Goal: Information Seeking & Learning: Learn about a topic

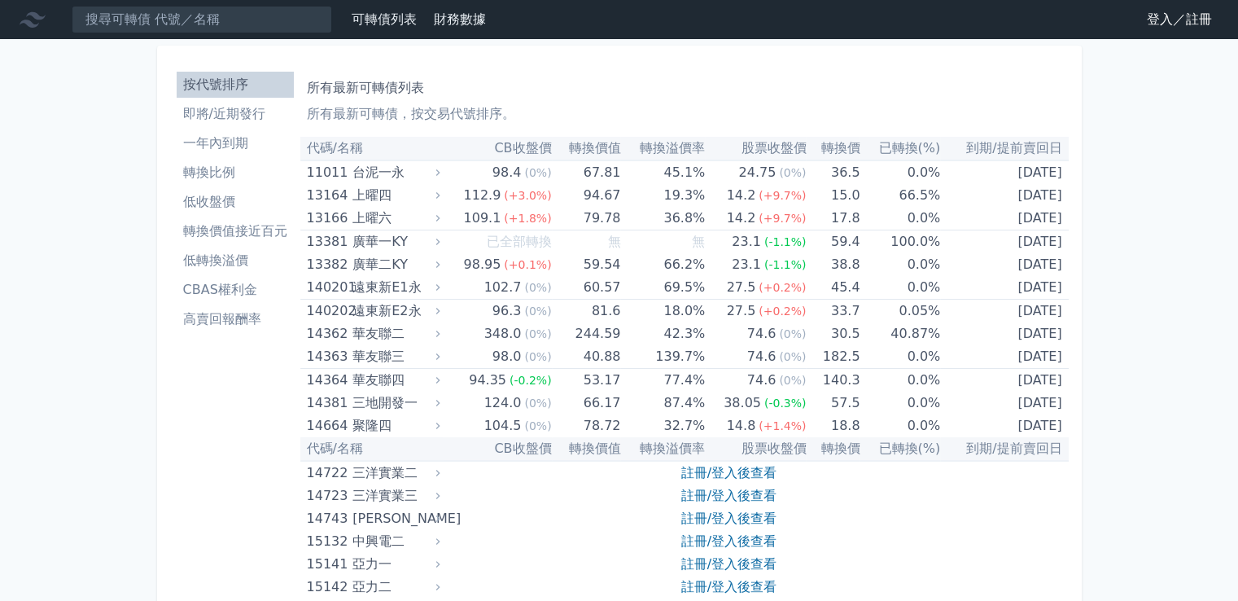
click at [1177, 20] on link "登入／註冊" at bounding box center [1179, 20] width 91 height 26
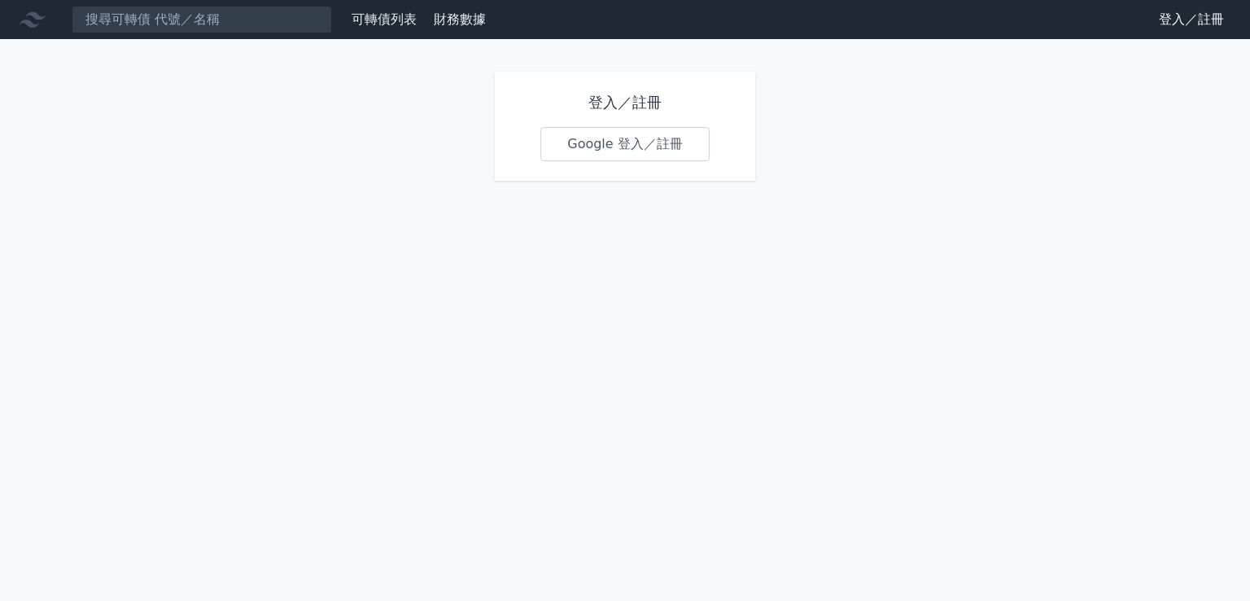
click at [639, 130] on link "Google 登入／註冊" at bounding box center [624, 144] width 169 height 34
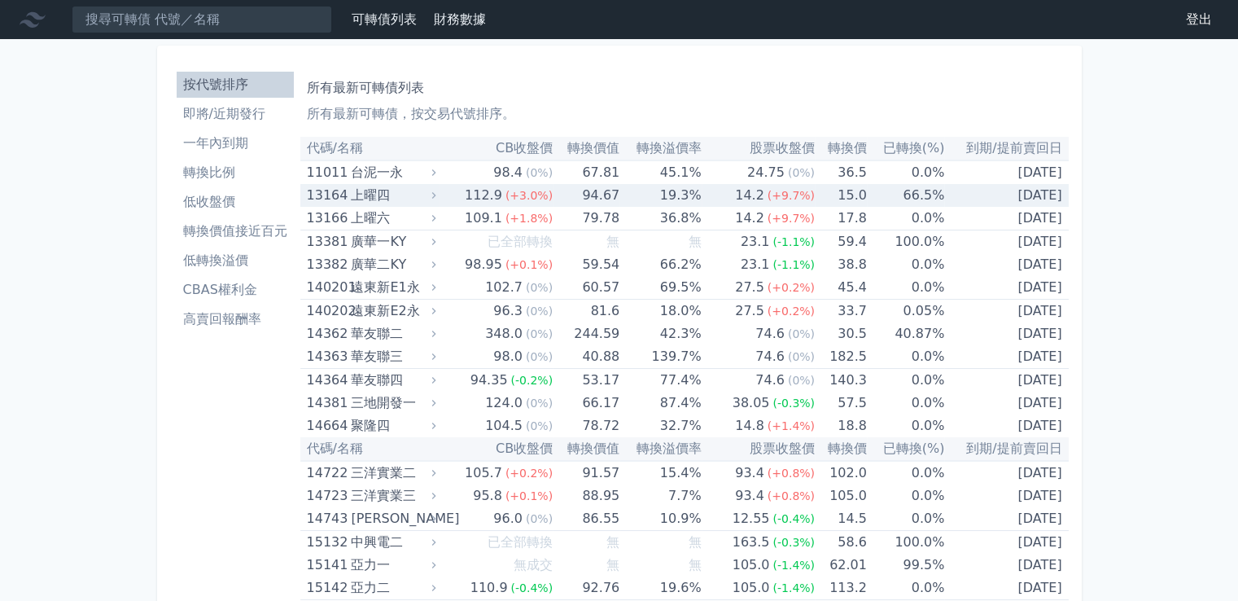
click at [436, 199] on icon at bounding box center [433, 195] width 11 height 11
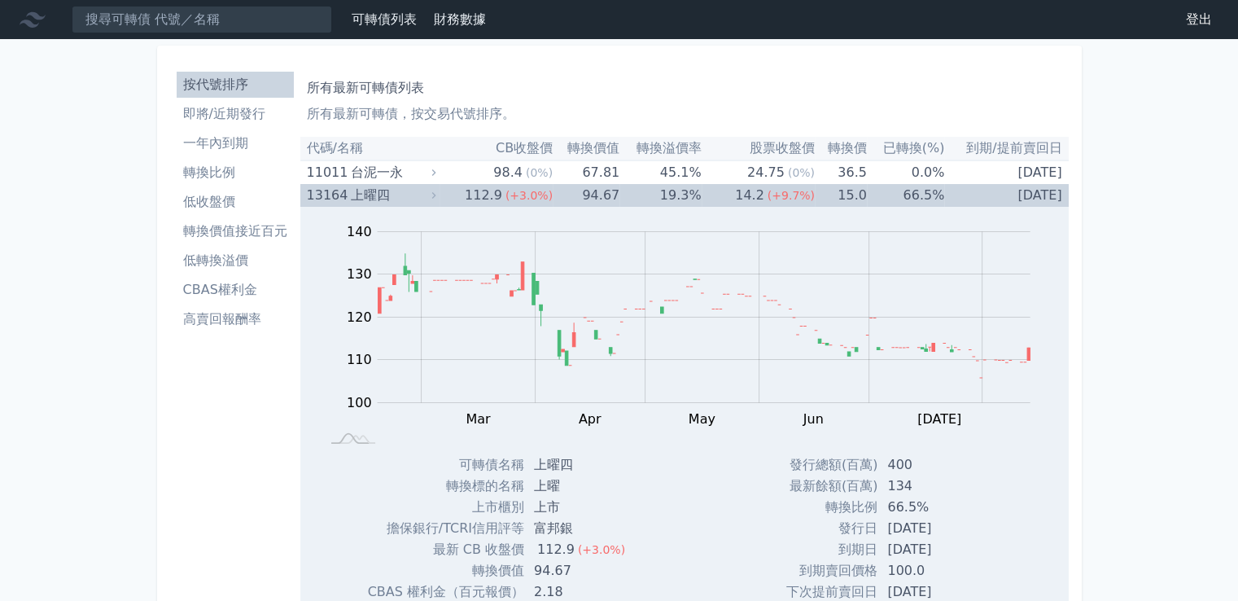
click at [439, 196] on icon at bounding box center [433, 195] width 11 height 11
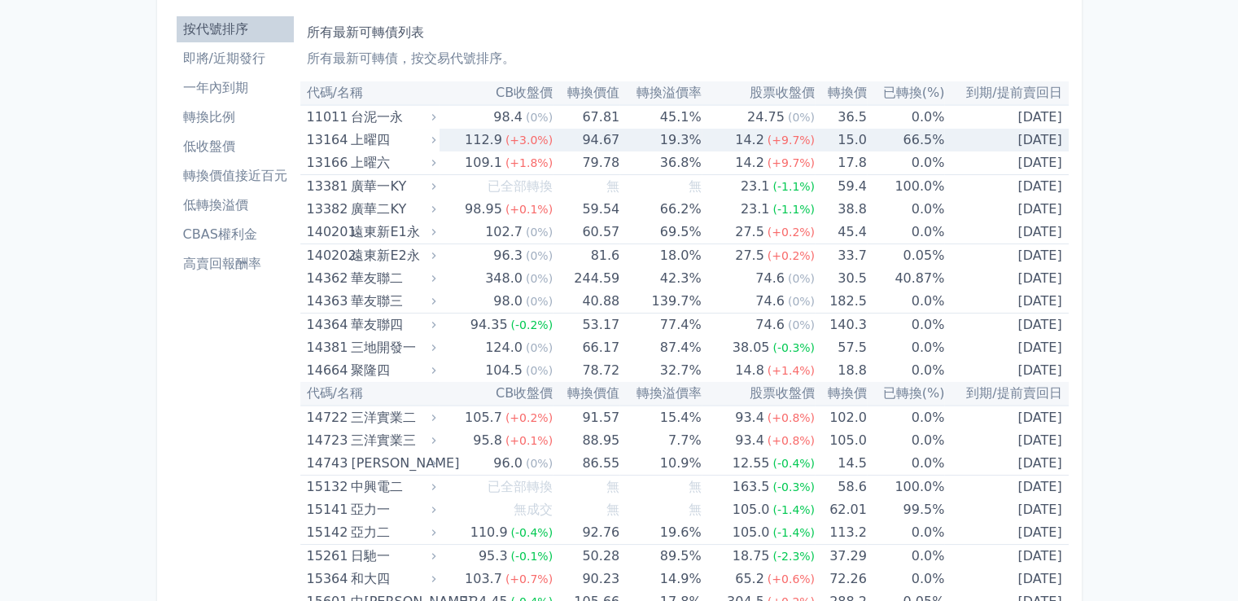
scroll to position [81, 0]
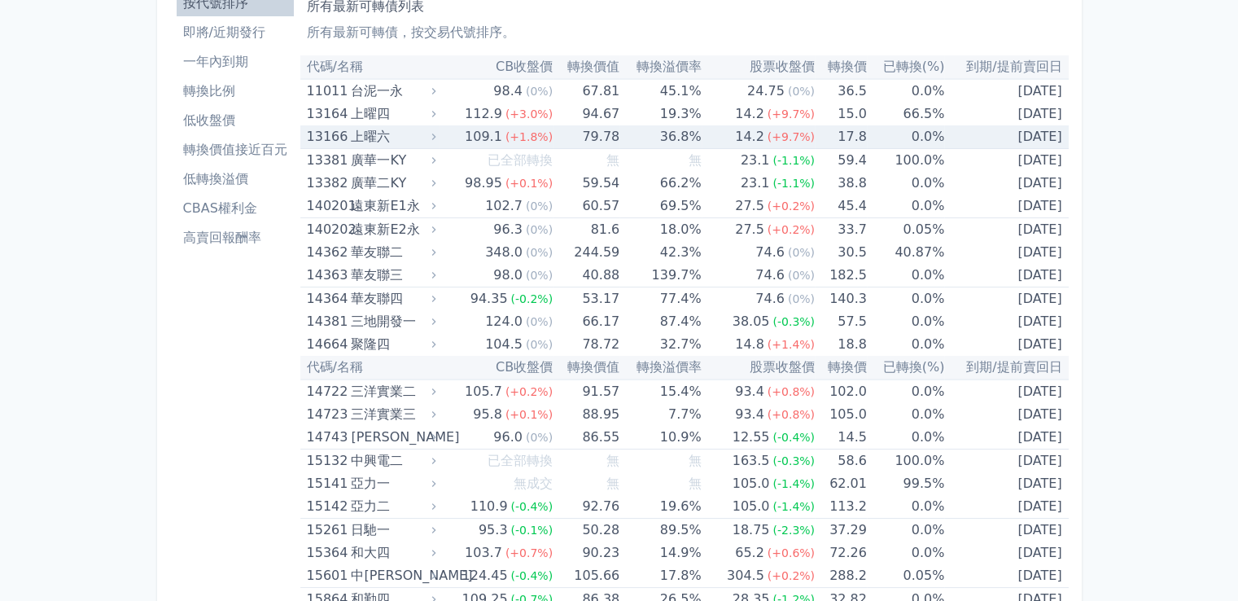
click at [439, 135] on icon at bounding box center [433, 136] width 11 height 11
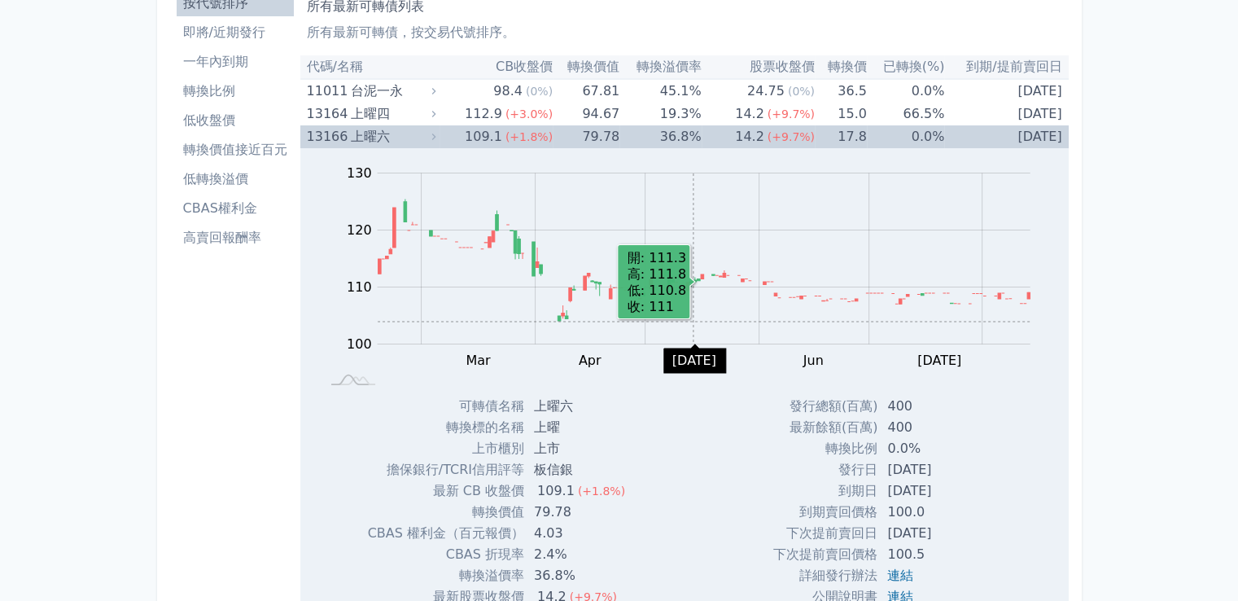
scroll to position [244, 0]
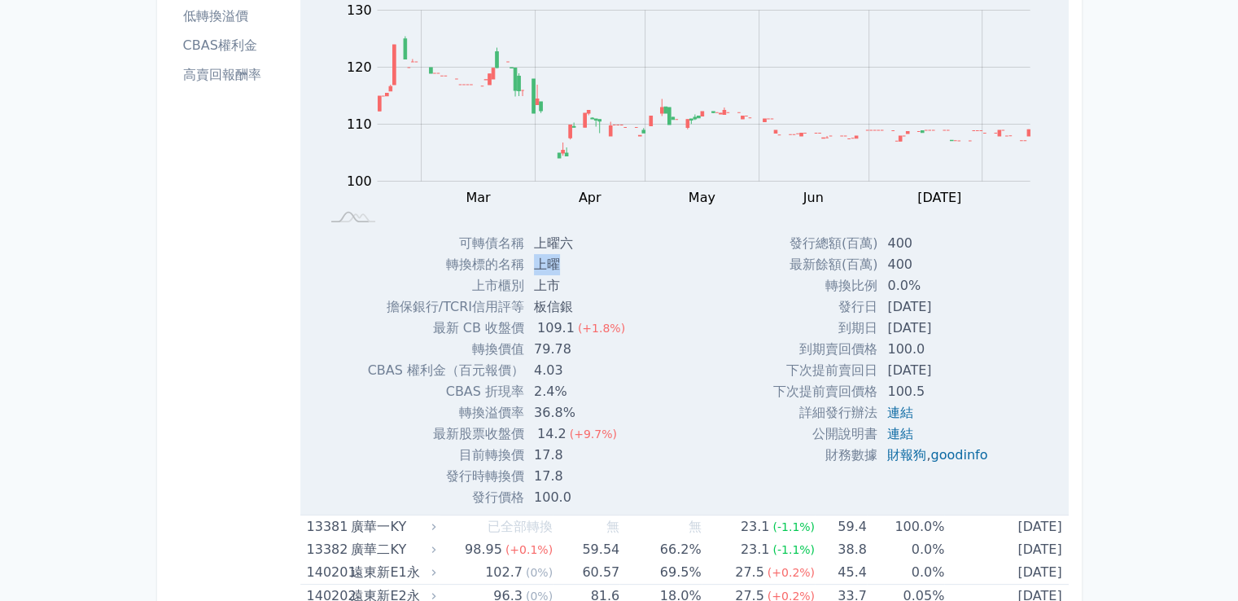
drag, startPoint x: 529, startPoint y: 268, endPoint x: 561, endPoint y: 262, distance: 32.2
click at [561, 262] on td "上曜" at bounding box center [581, 264] width 114 height 21
copy td "上曜"
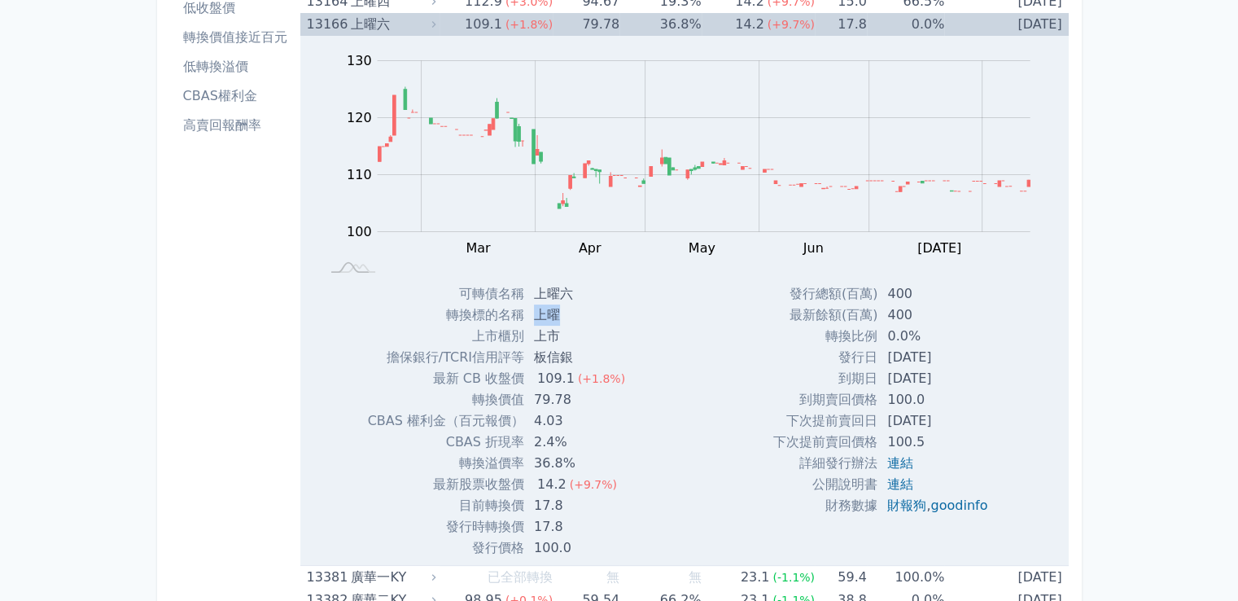
scroll to position [0, 0]
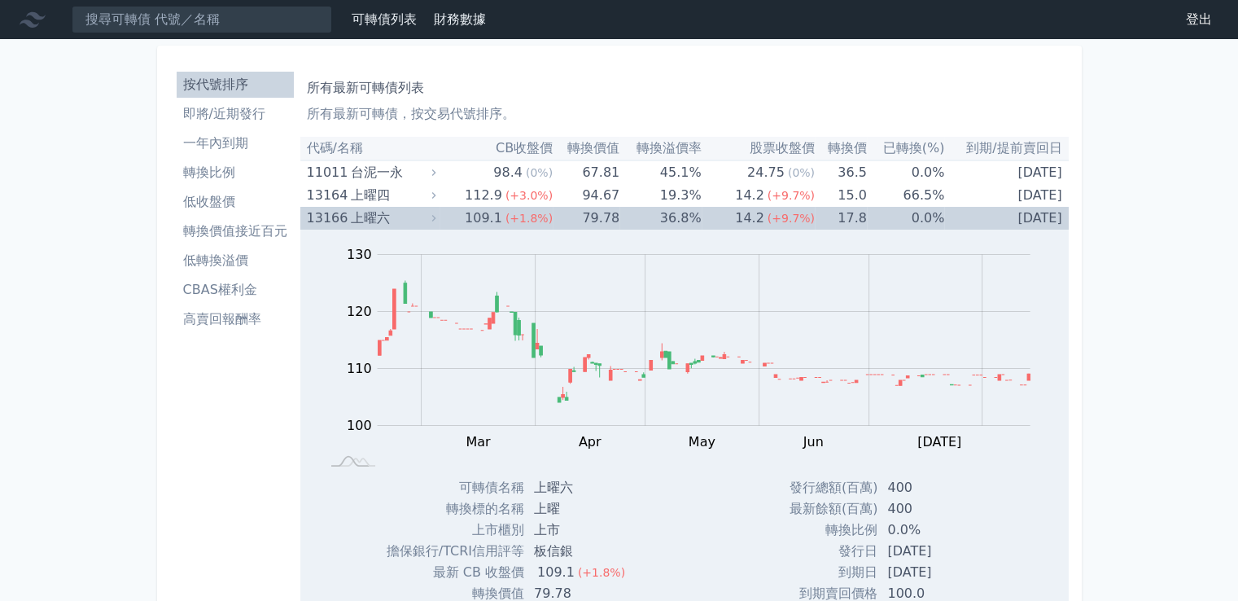
click at [420, 229] on div "Zoom Out 100 90 95 100 105 110 115 120 140 130 80 L Feb Mar Apr May Jun [DATE] …" at bounding box center [684, 352] width 768 height 247
click at [439, 221] on icon at bounding box center [433, 217] width 11 height 11
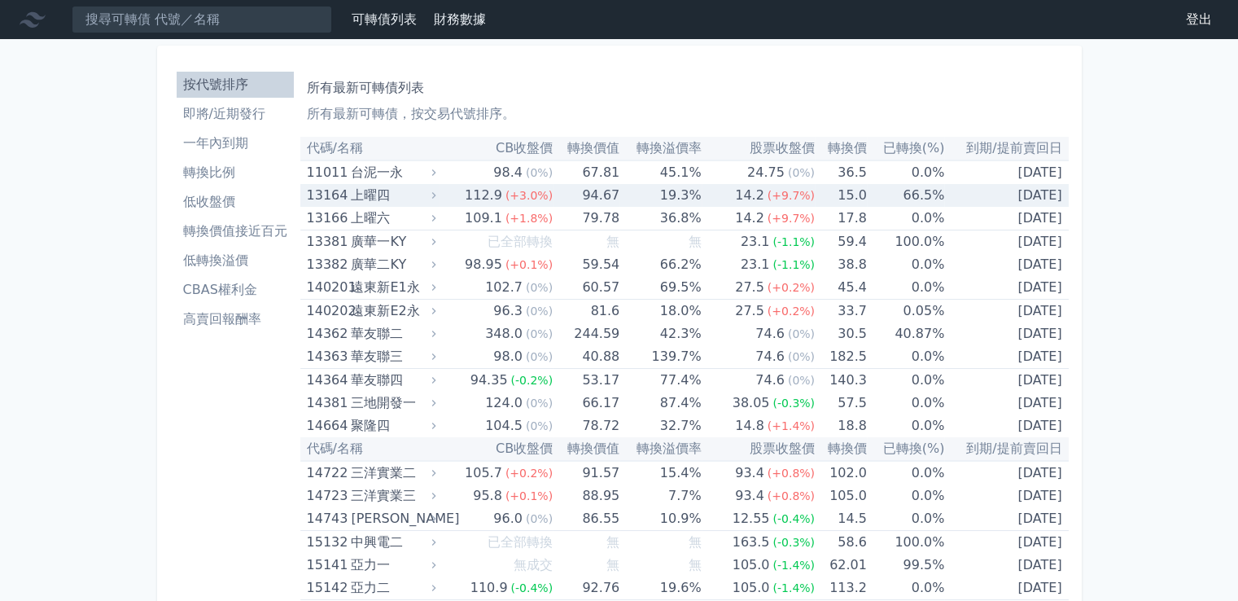
click at [443, 191] on td "112.9 (+3.0%)" at bounding box center [495, 195] width 113 height 23
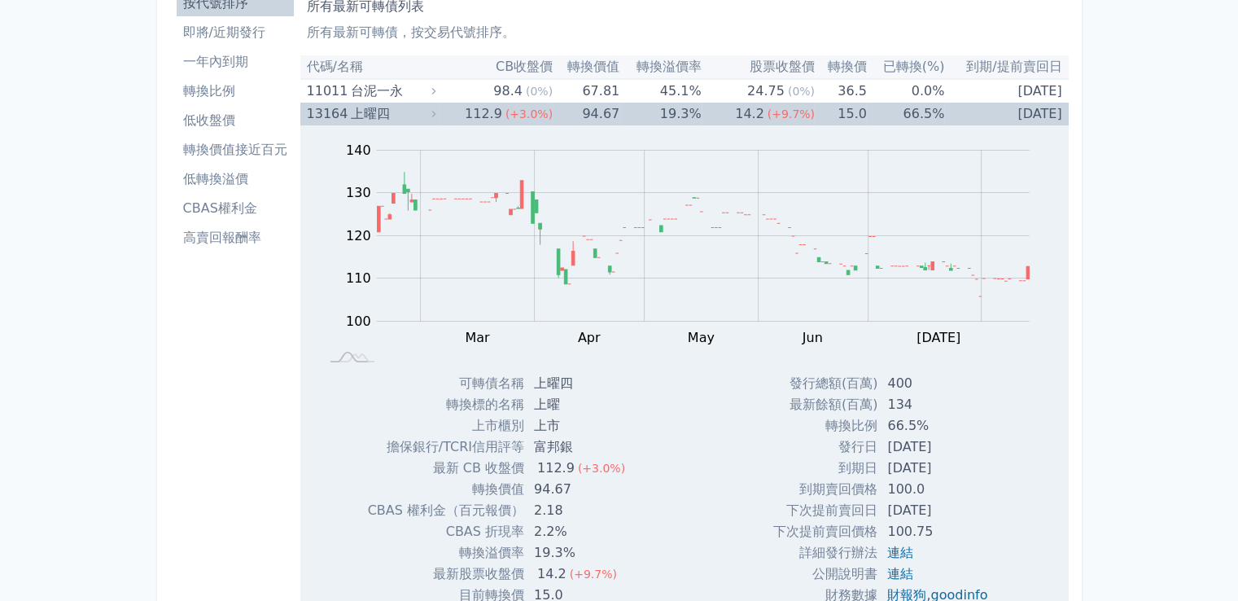
click at [439, 109] on icon at bounding box center [433, 113] width 11 height 11
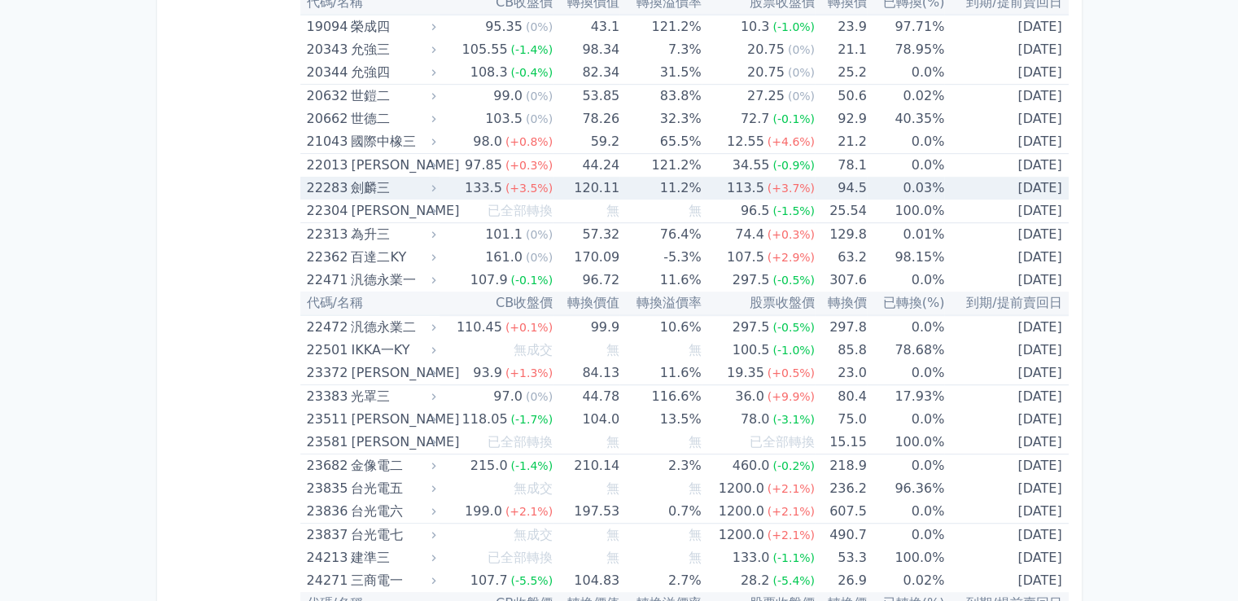
scroll to position [1058, 0]
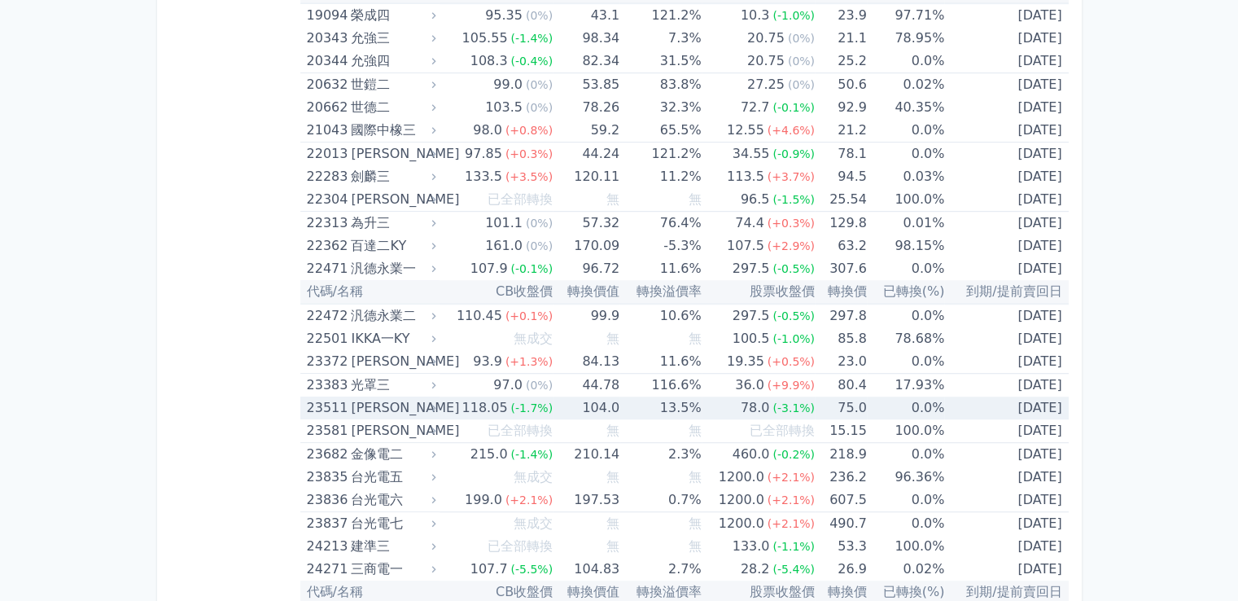
scroll to position [1221, 0]
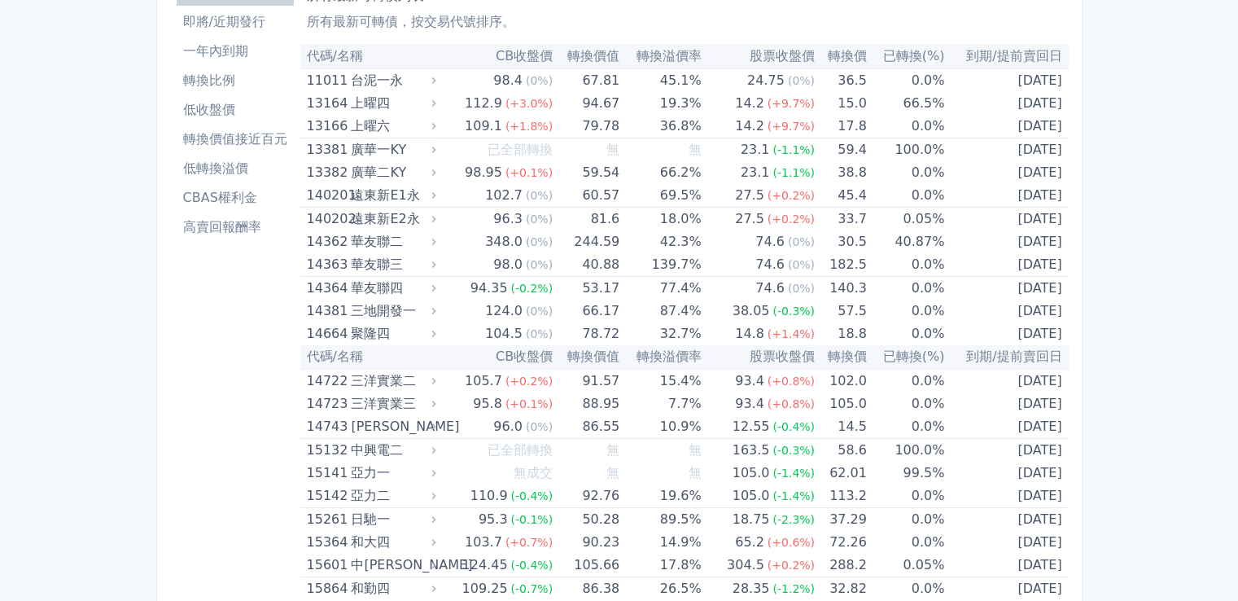
scroll to position [0, 0]
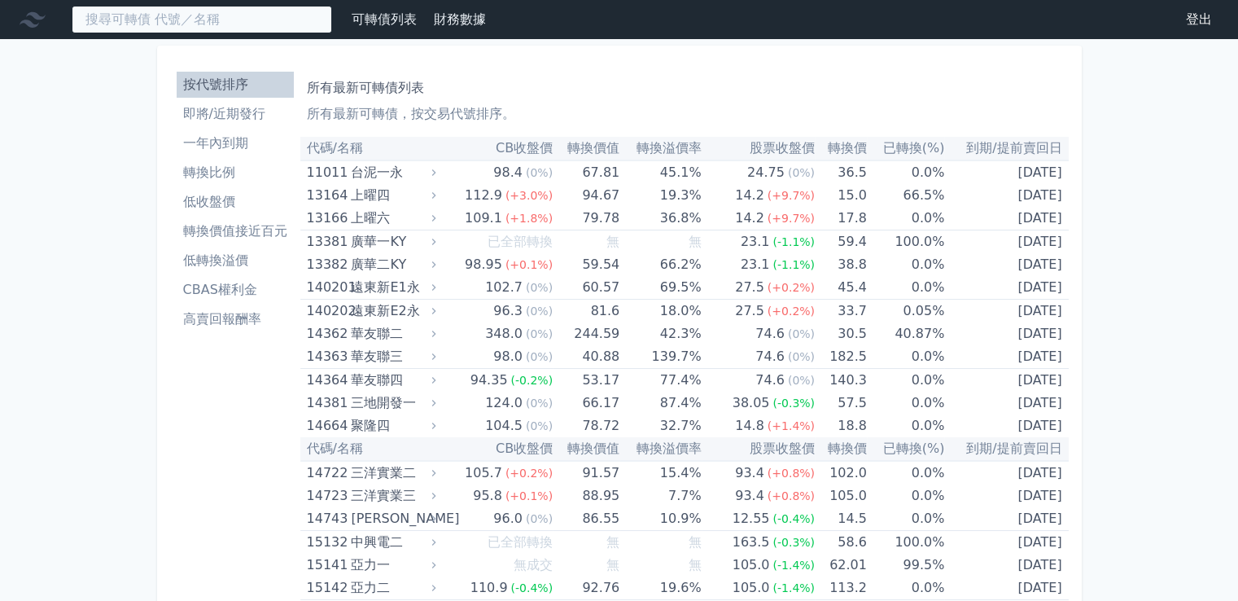
click at [255, 13] on input at bounding box center [202, 20] width 260 height 28
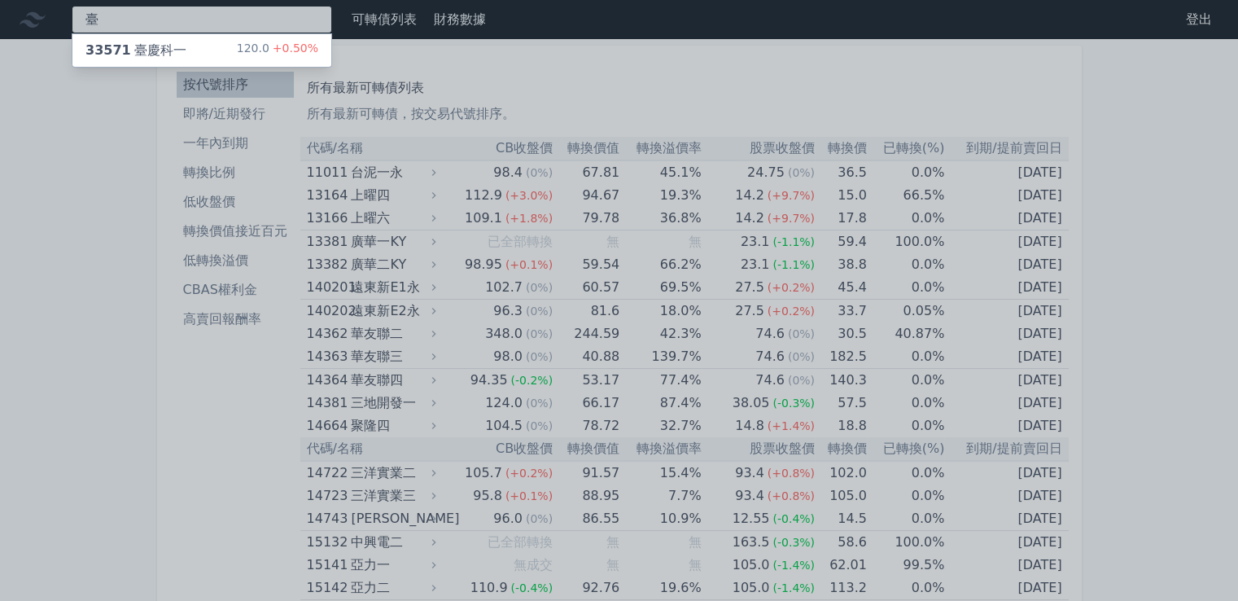
type input "臺"
click at [142, 52] on div "33571 臺慶科一" at bounding box center [135, 51] width 101 height 20
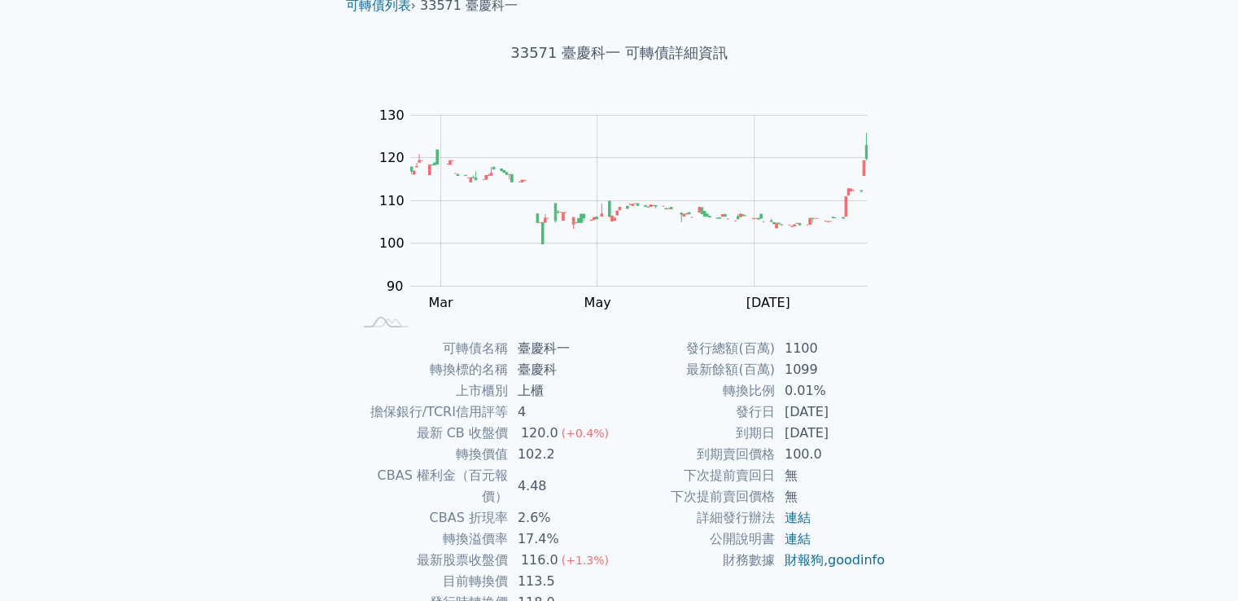
scroll to position [153, 0]
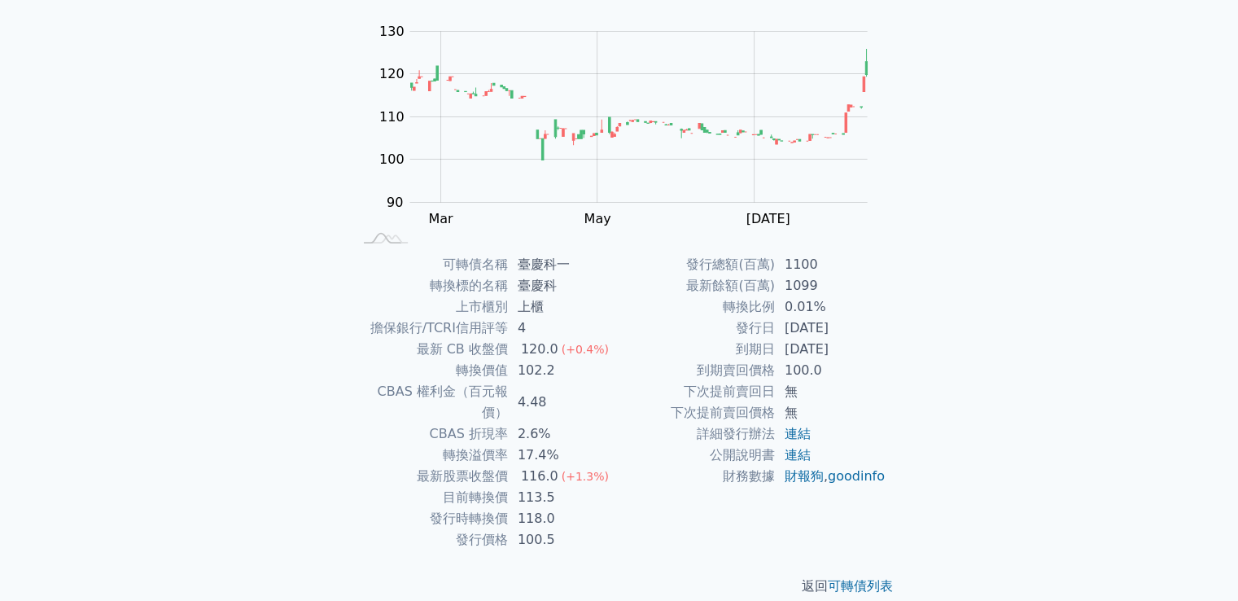
click at [511, 264] on td "臺慶科一" at bounding box center [563, 264] width 111 height 21
drag, startPoint x: 528, startPoint y: 341, endPoint x: 518, endPoint y: 345, distance: 10.6
click at [518, 345] on tbody "可轉債名稱 臺慶科一 轉換標的名稱 臺慶科 上市櫃別 上櫃 擔保銀行/TCRI信用評等 4 最新 CB 收盤價 120.0 (+0.4%) 轉換價值 102.…" at bounding box center [485, 402] width 267 height 296
click at [550, 347] on div "120.0" at bounding box center [540, 349] width 44 height 21
drag, startPoint x: 553, startPoint y: 347, endPoint x: 511, endPoint y: 347, distance: 42.3
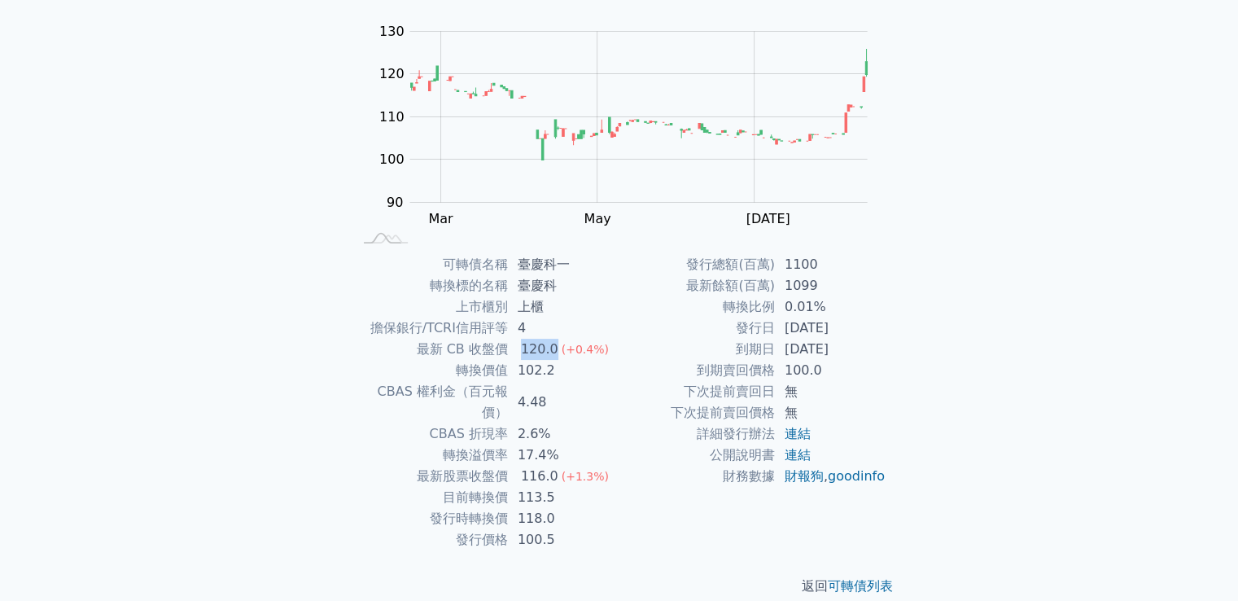
click at [511, 347] on td "120.0 (+0.4%)" at bounding box center [563, 349] width 111 height 21
click at [540, 356] on div "120.0" at bounding box center [540, 349] width 44 height 21
click at [0, 457] on div "可轉債列表 財務數據 可轉債列表 財務數據 登出 登出 可轉債列表 › 33571 臺慶科一 33571 臺慶科一 可轉債詳細資訊 Zoom Out 100 …" at bounding box center [619, 234] width 1238 height 775
drag, startPoint x: 0, startPoint y: 409, endPoint x: 283, endPoint y: 374, distance: 285.2
click at [1, 409] on div "可轉債列表 財務數據 可轉債列表 財務數據 登出 登出 可轉債列表 › 33571 臺慶科一 33571 臺慶科一 可轉債詳細資訊 Zoom Out 100 …" at bounding box center [619, 234] width 1238 height 775
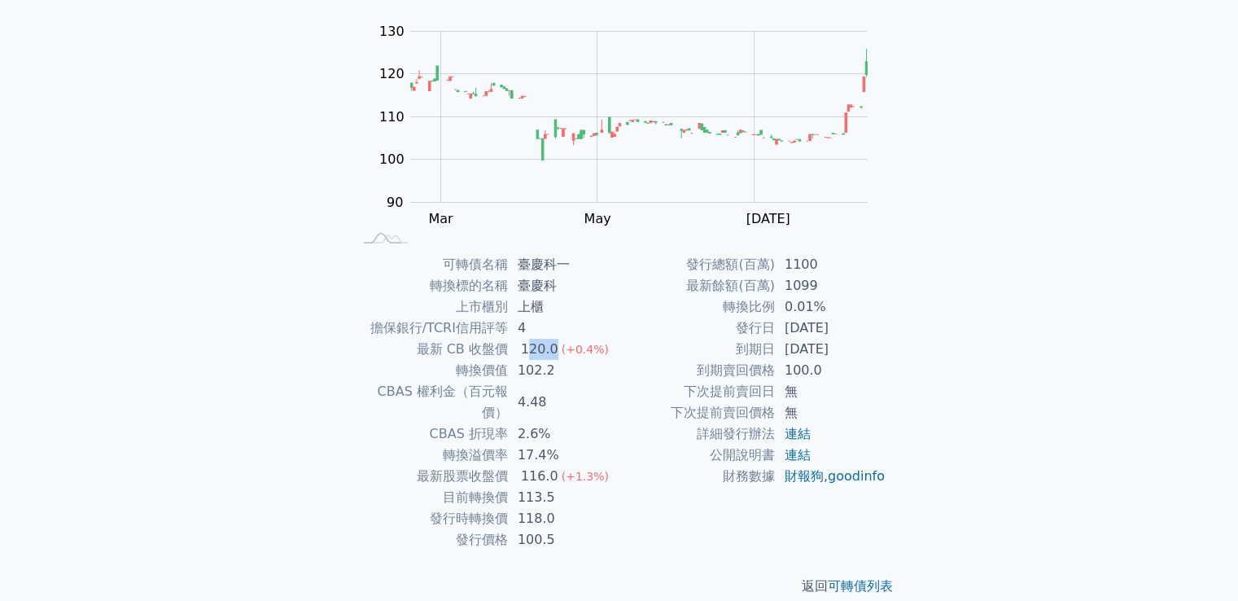
drag, startPoint x: 557, startPoint y: 344, endPoint x: 524, endPoint y: 344, distance: 32.6
click at [524, 344] on td "120.0 (+0.4%)" at bounding box center [563, 349] width 111 height 21
click at [524, 344] on div "120.0" at bounding box center [540, 349] width 44 height 21
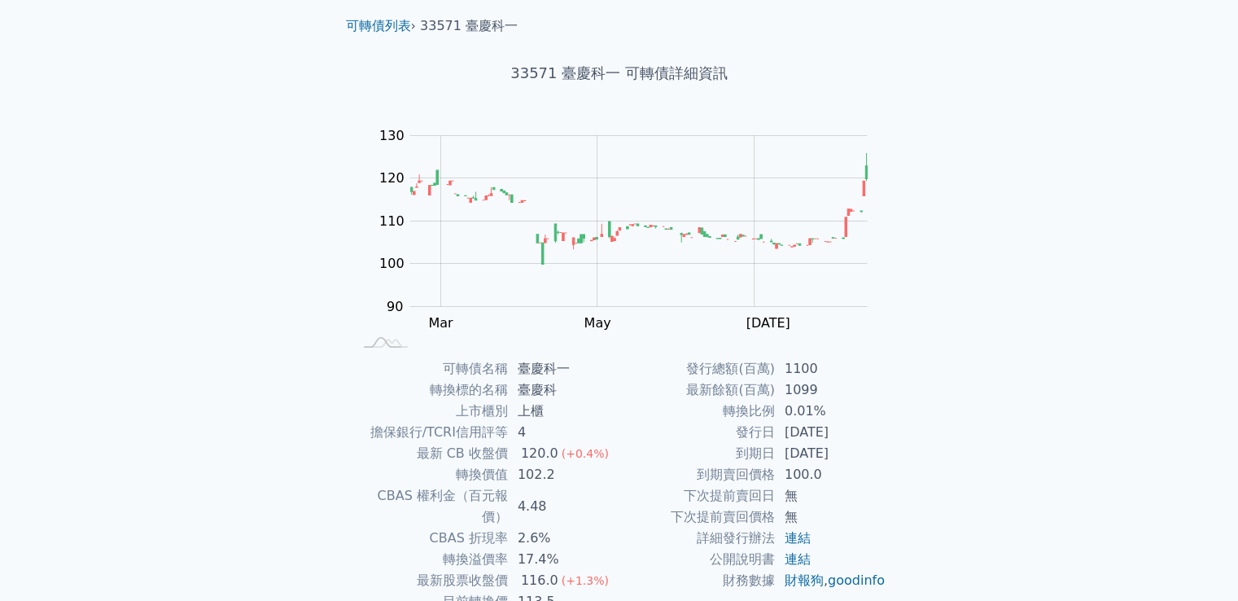
scroll to position [0, 0]
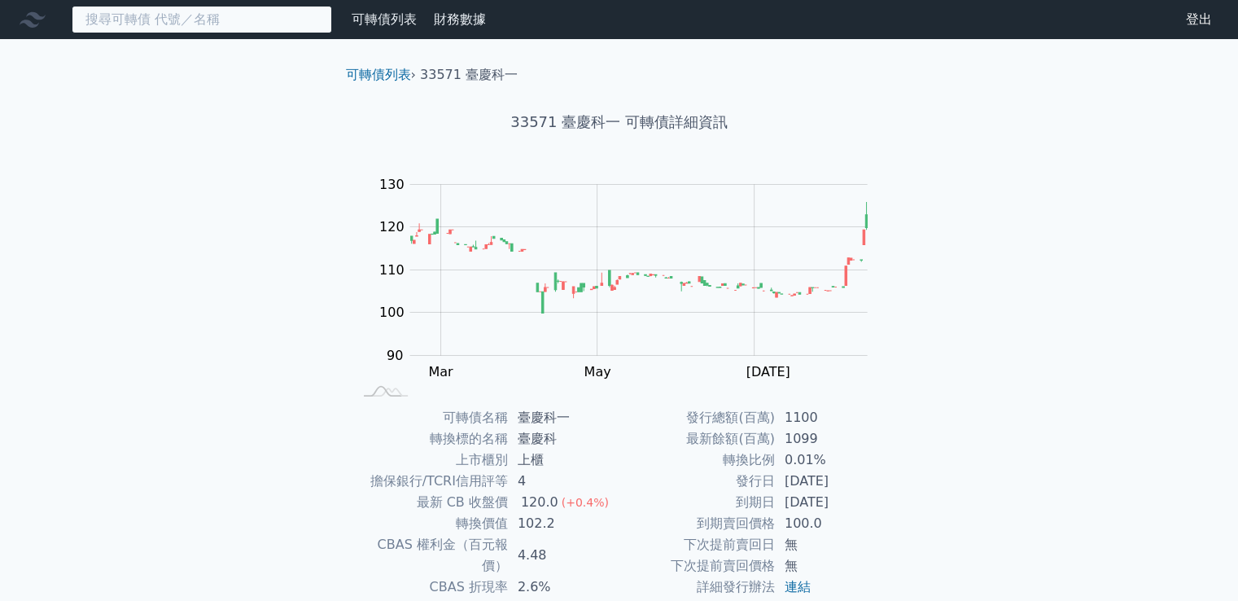
click at [247, 28] on input at bounding box center [202, 20] width 260 height 28
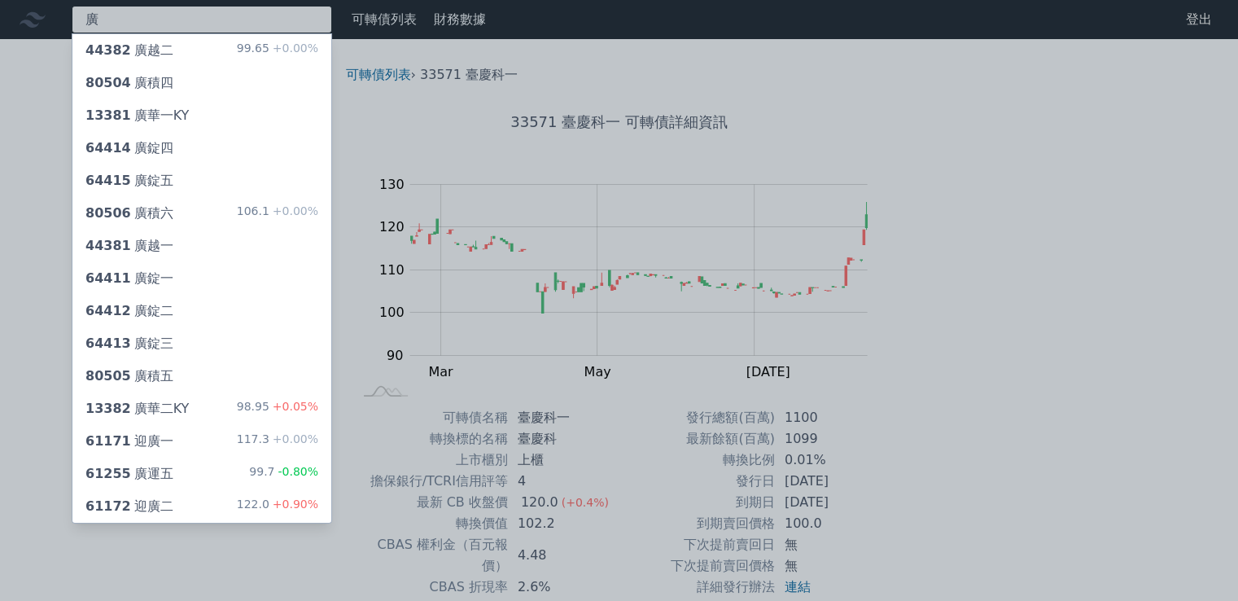
type input "廣"
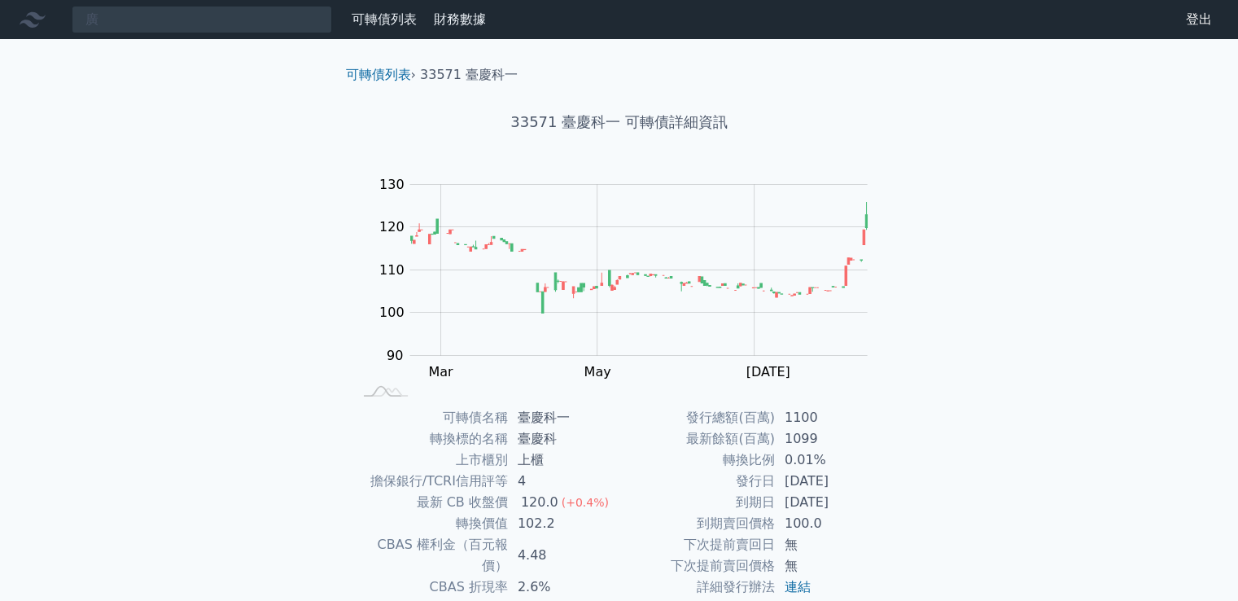
click at [167, 56] on div "廣 可轉債列表 財務數據 可轉債列表 財務數據 登出 登出 可轉債列表 › 33571 臺慶科一 33571 臺慶科一 可轉債詳細資訊 Zoom Out 10…" at bounding box center [619, 387] width 1238 height 775
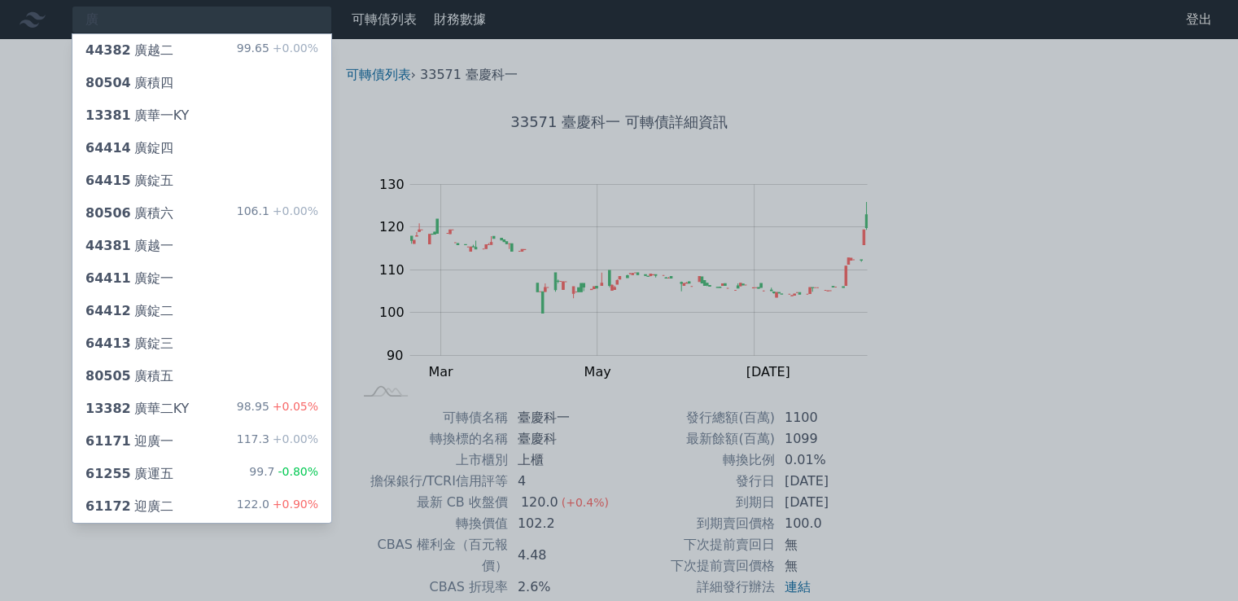
click at [136, 53] on div "44382 [PERSON_NAME]" at bounding box center [129, 51] width 88 height 20
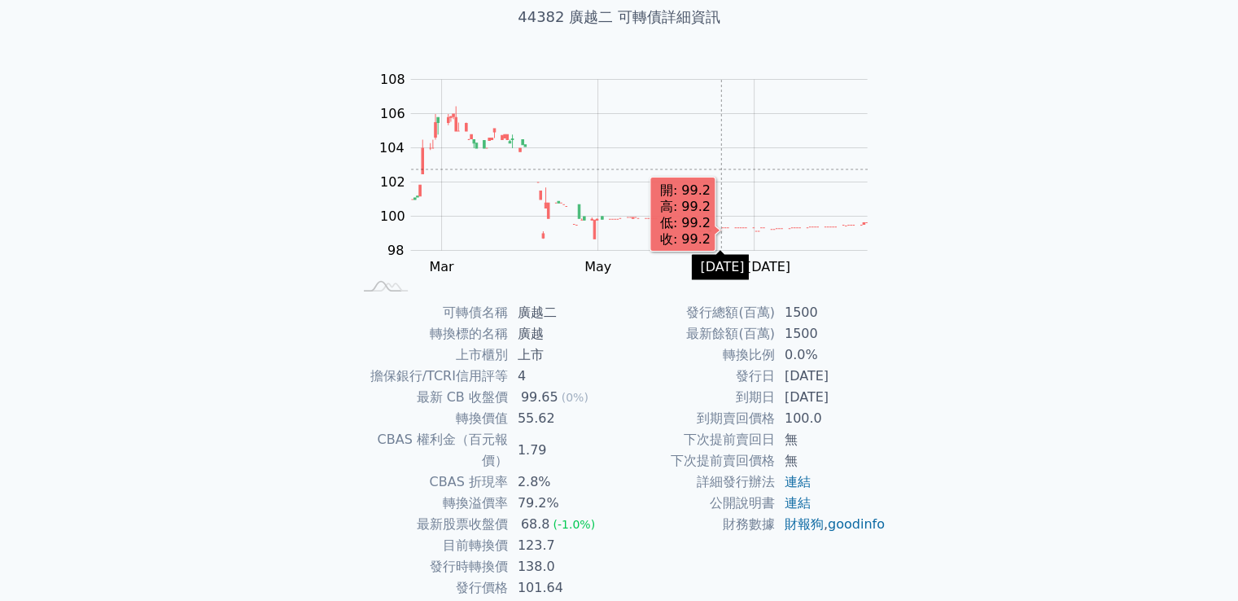
scroll to position [153, 0]
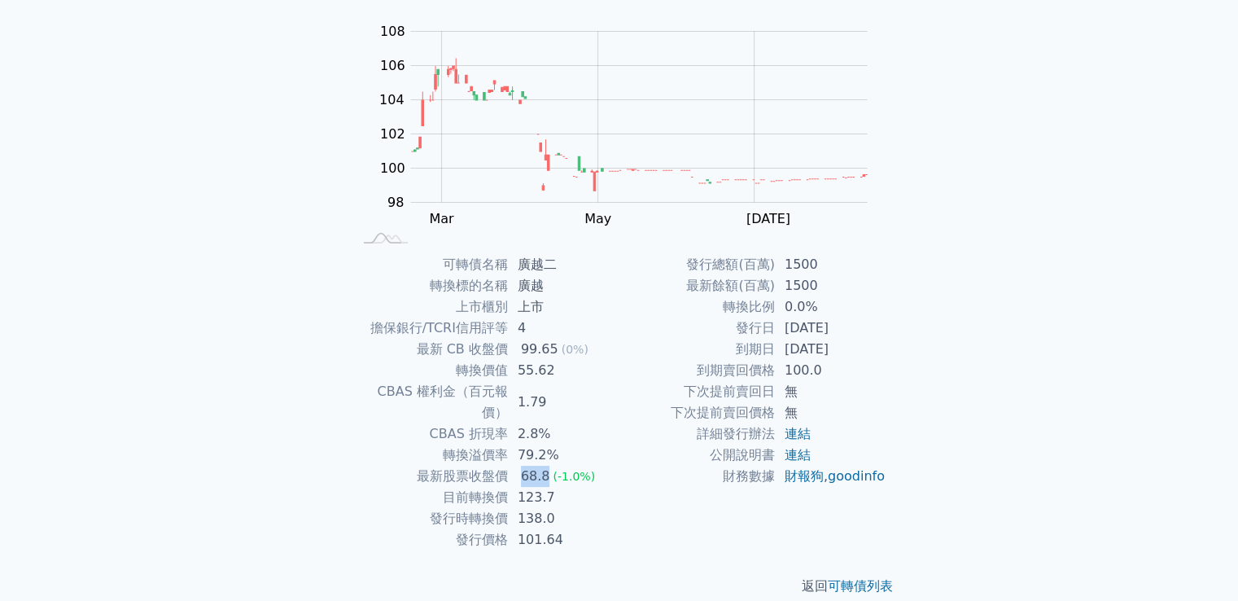
drag, startPoint x: 522, startPoint y: 457, endPoint x: 548, endPoint y: 452, distance: 27.2
click at [548, 465] on div "68.8" at bounding box center [536, 475] width 36 height 21
click at [1219, 310] on div "可轉債列表 財務數據 可轉債列表 財務數據 登出 登出 可轉債列表 › 44382 廣越二 44382 廣越二 可轉債詳細資訊 Zoom Out 104 94…" at bounding box center [619, 234] width 1238 height 775
click at [791, 352] on td "[DATE]" at bounding box center [830, 349] width 111 height 21
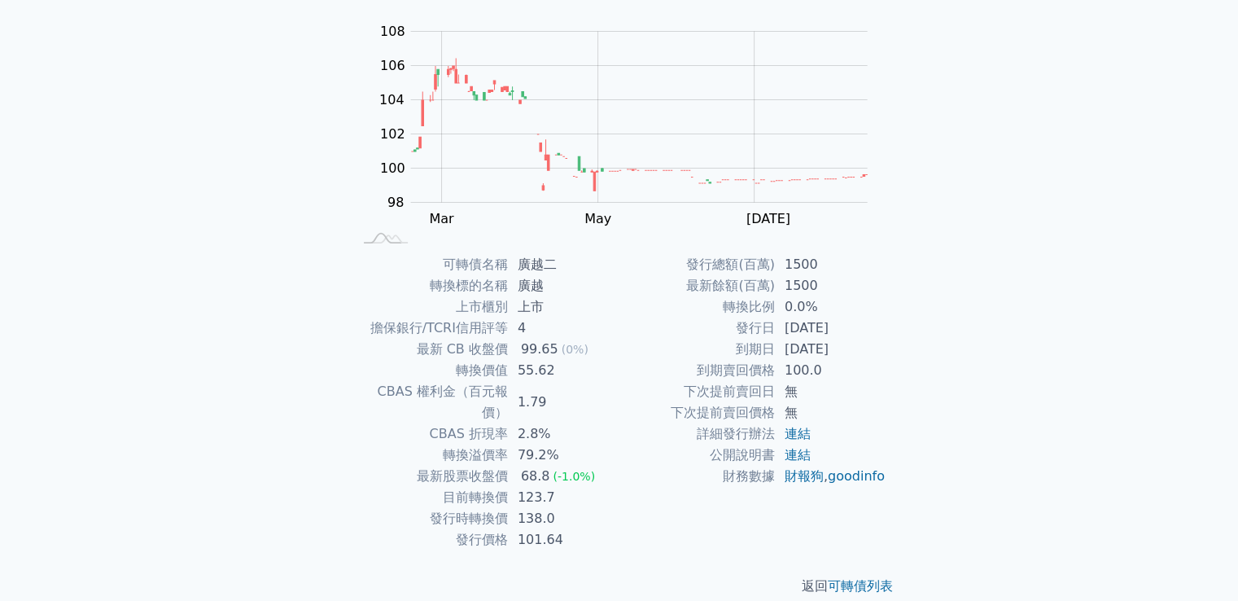
drag, startPoint x: 784, startPoint y: 352, endPoint x: 848, endPoint y: 352, distance: 63.5
click at [848, 352] on td "[DATE]" at bounding box center [830, 349] width 111 height 21
click at [851, 352] on td "[DATE]" at bounding box center [830, 349] width 111 height 21
drag, startPoint x: 741, startPoint y: 350, endPoint x: 853, endPoint y: 339, distance: 112.9
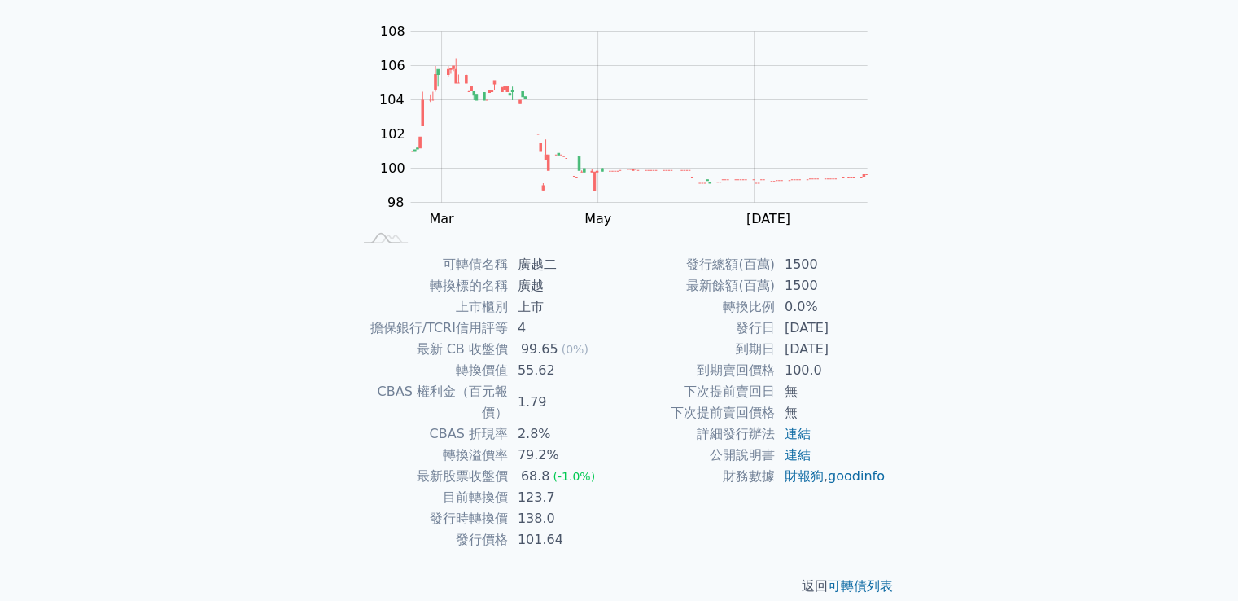
click at [853, 339] on tr "到期日 [DATE]" at bounding box center [752, 349] width 267 height 21
click at [874, 271] on td "1500" at bounding box center [830, 264] width 111 height 21
click at [1043, 344] on div "可轉債列表 財務數據 可轉債列表 財務數據 登出 登出 可轉債列表 › 44382 廣越二 44382 廣越二 可轉債詳細資訊 Zoom Out 104 94…" at bounding box center [619, 234] width 1238 height 775
click at [0, 307] on div "可轉債列表 財務數據 可轉債列表 財務數據 登出 登出 可轉債列表 › 44382 廣越二 44382 廣越二 可轉債詳細資訊 Zoom Out 104 94…" at bounding box center [619, 234] width 1238 height 775
click at [0, 254] on div "可轉債列表 財務數據 可轉債列表 財務數據 登出 登出 可轉債列表 › 44382 廣越二 44382 廣越二 可轉債詳細資訊 Zoom Out 104 94…" at bounding box center [619, 234] width 1238 height 775
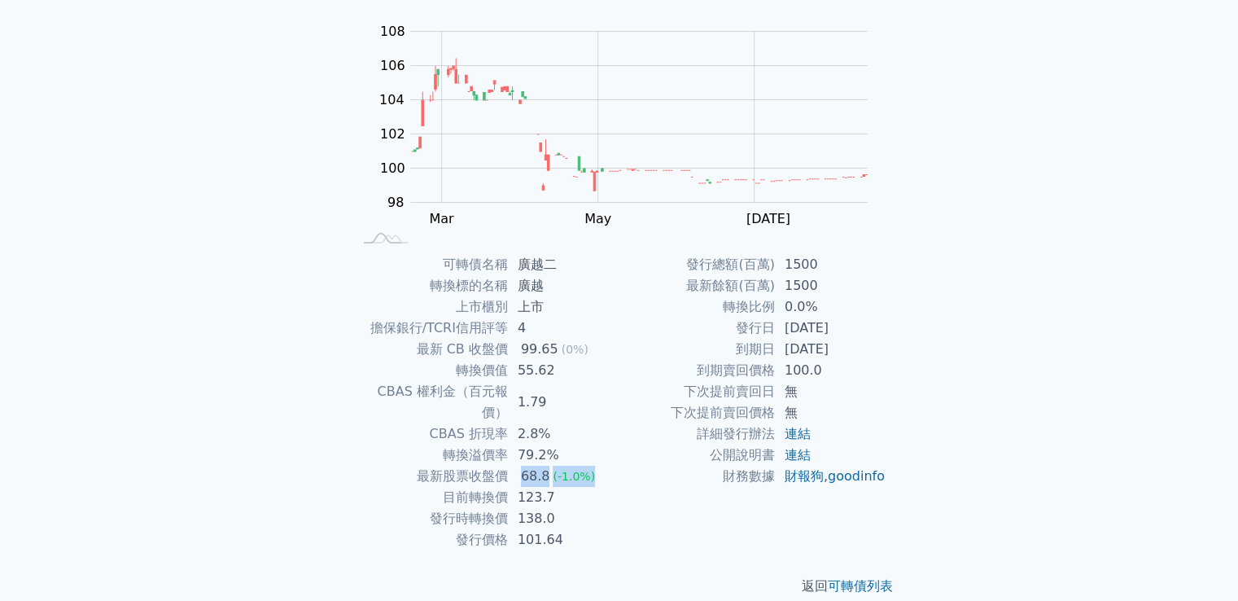
drag, startPoint x: 523, startPoint y: 457, endPoint x: 637, endPoint y: 461, distance: 114.0
click at [627, 458] on div "可轉債名稱 廣越二 轉換標的名稱 廣越 上市櫃別 上市 擔保銀行/TCRI信用評等 4 最新 CB 收盤價 99.65 (0%) 轉換價值 55.62 CBA…" at bounding box center [619, 402] width 573 height 296
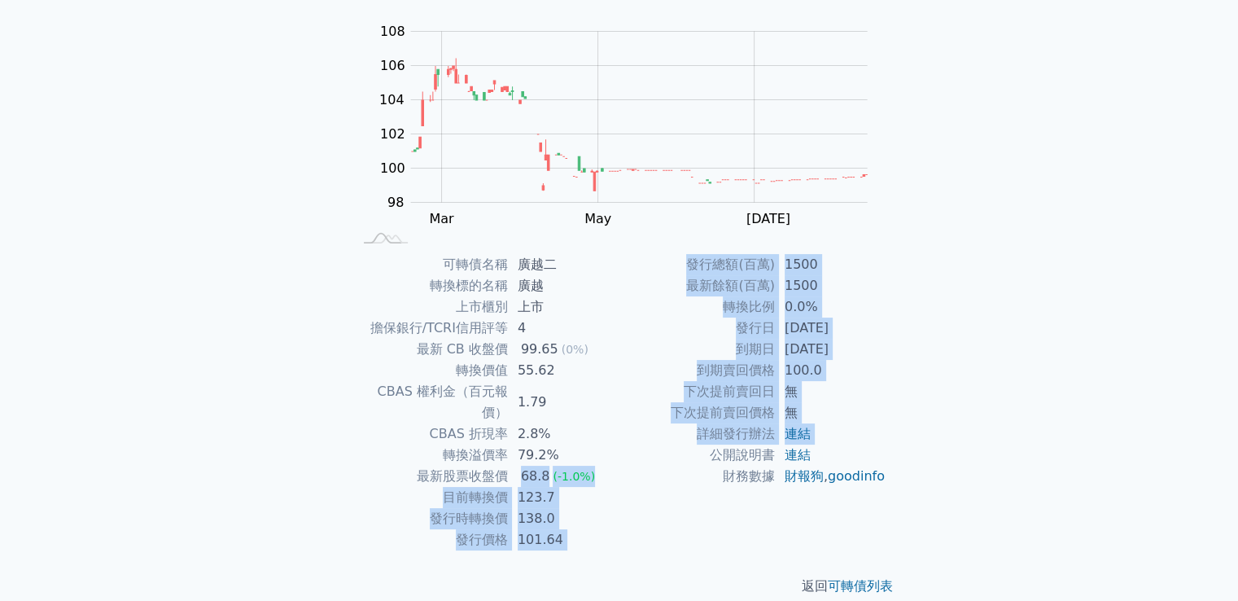
click at [638, 461] on td "公開說明書" at bounding box center [696, 454] width 155 height 21
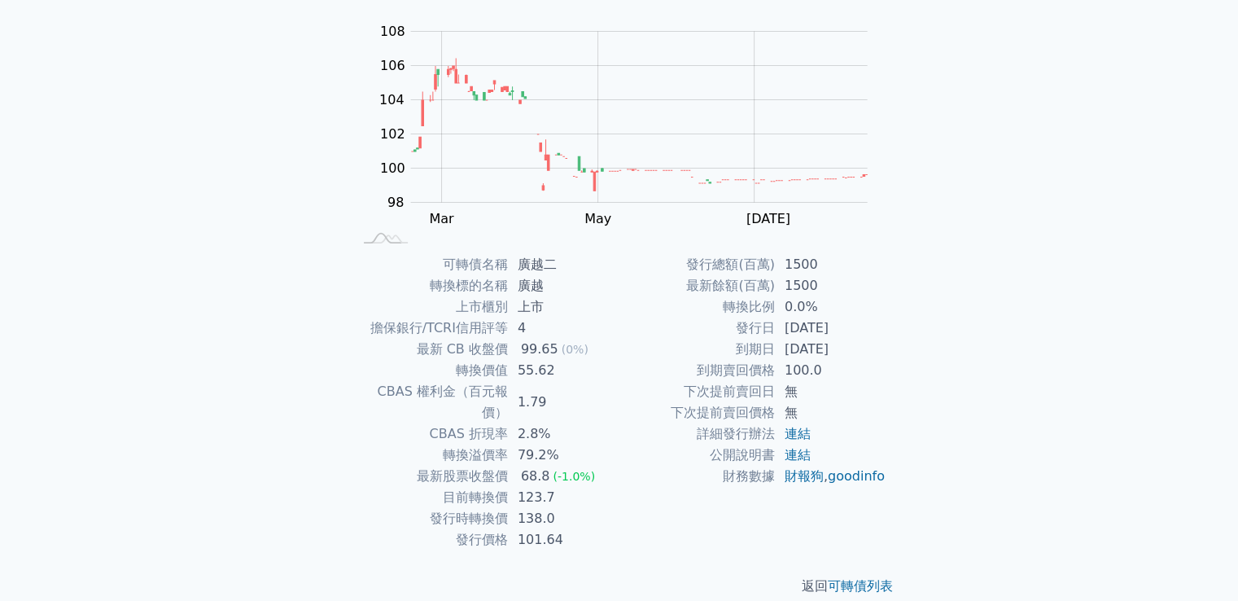
click at [114, 216] on div "可轉債列表 財務數據 可轉債列表 財務數據 登出 登出 可轉債列表 › 44382 廣越二 44382 廣越二 可轉債詳細資訊 Zoom Out 104 94…" at bounding box center [619, 234] width 1238 height 775
click at [0, 203] on div "可轉債列表 財務數據 可轉債列表 財務數據 登出 登出 可轉債列表 › 44382 廣越二 44382 廣越二 可轉債詳細資訊 Zoom Out 104 94…" at bounding box center [619, 234] width 1238 height 775
click at [72, 279] on div "可轉債列表 財務數據 可轉債列表 財務數據 登出 登出 可轉債列表 › 44382 廣越二 44382 廣越二 可轉債詳細資訊 Zoom Out 104 94…" at bounding box center [619, 234] width 1238 height 775
click at [4, 405] on div "可轉債列表 財務數據 可轉債列表 財務數據 登出 登出 可轉債列表 › 44382 廣越二 44382 廣越二 可轉債詳細資訊 Zoom Out 104 94…" at bounding box center [619, 234] width 1238 height 775
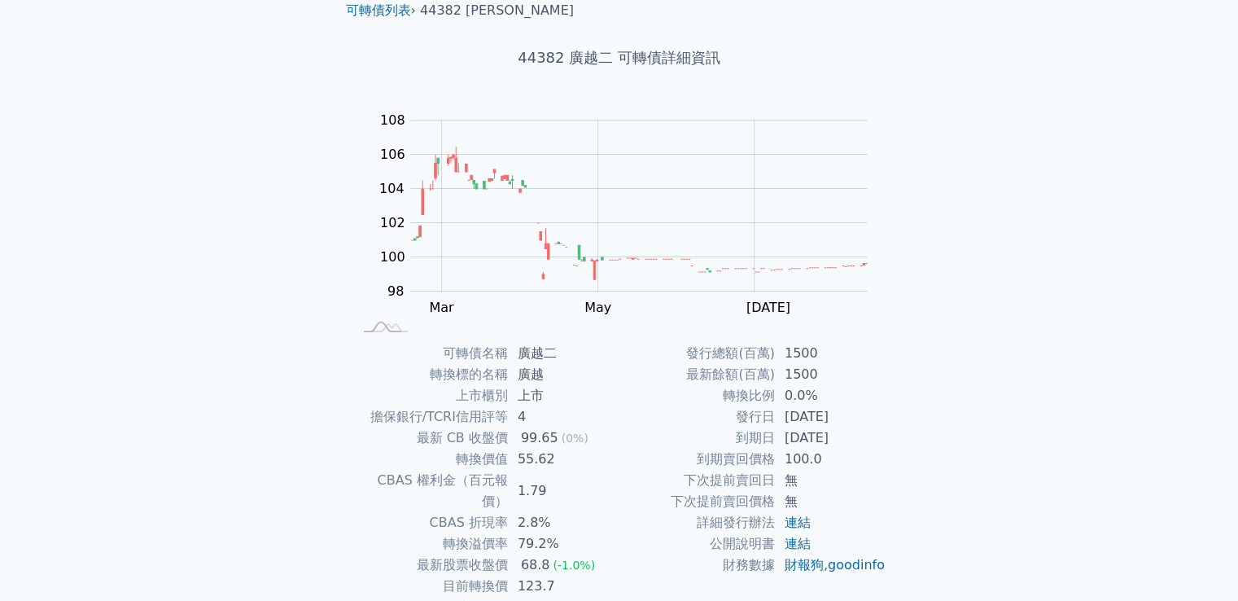
scroll to position [0, 0]
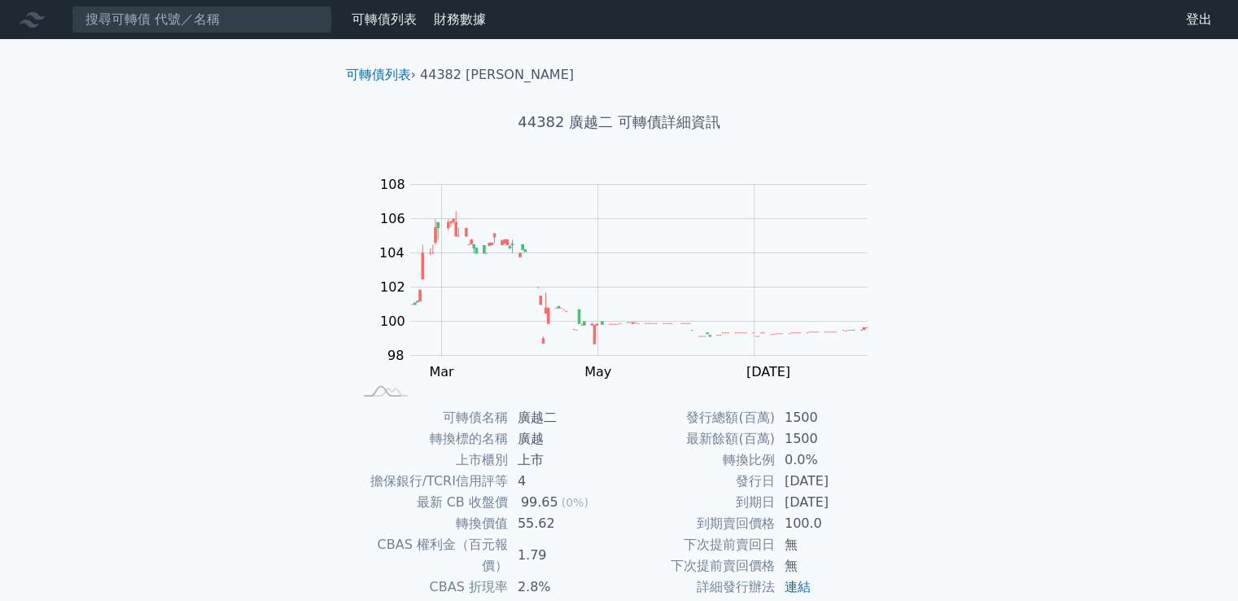
click at [380, 24] on link "可轉債列表" at bounding box center [384, 18] width 65 height 15
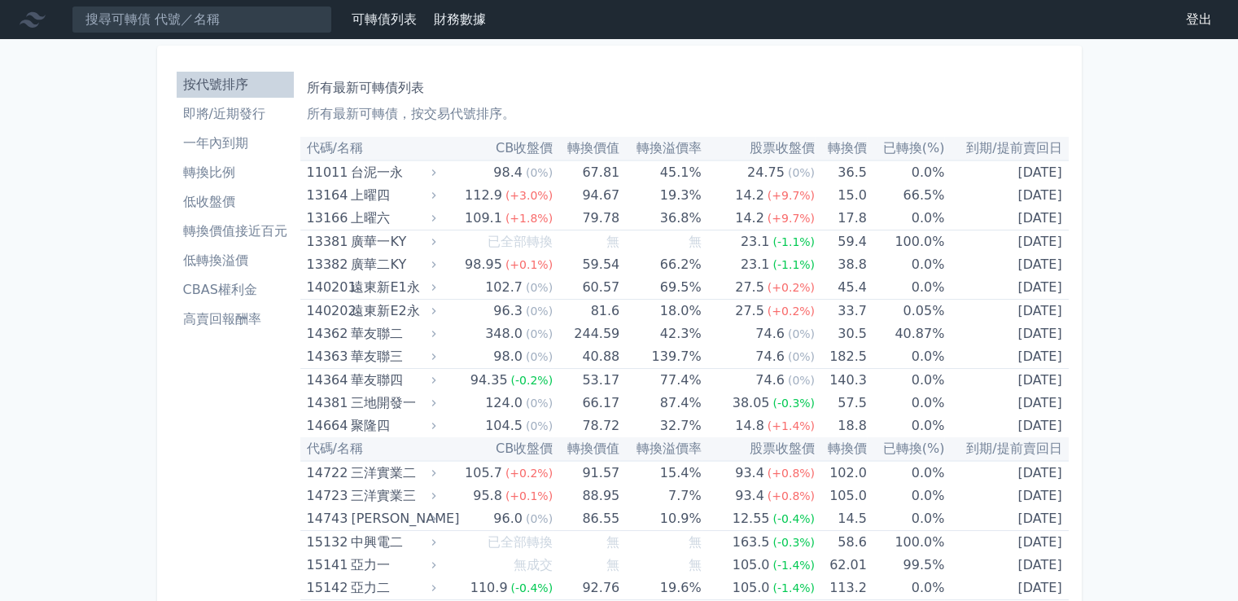
click at [213, 170] on li "轉換比例" at bounding box center [235, 173] width 117 height 20
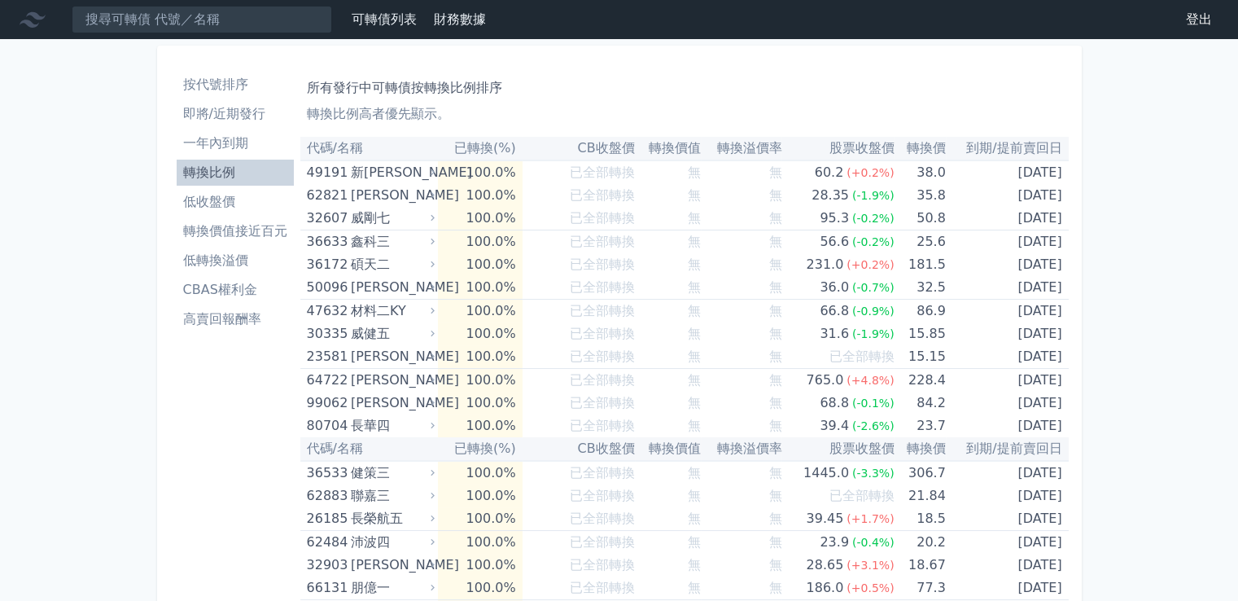
click at [216, 142] on li "一年內到期" at bounding box center [235, 143] width 117 height 20
click at [228, 108] on li "即將/近期發行" at bounding box center [235, 114] width 117 height 20
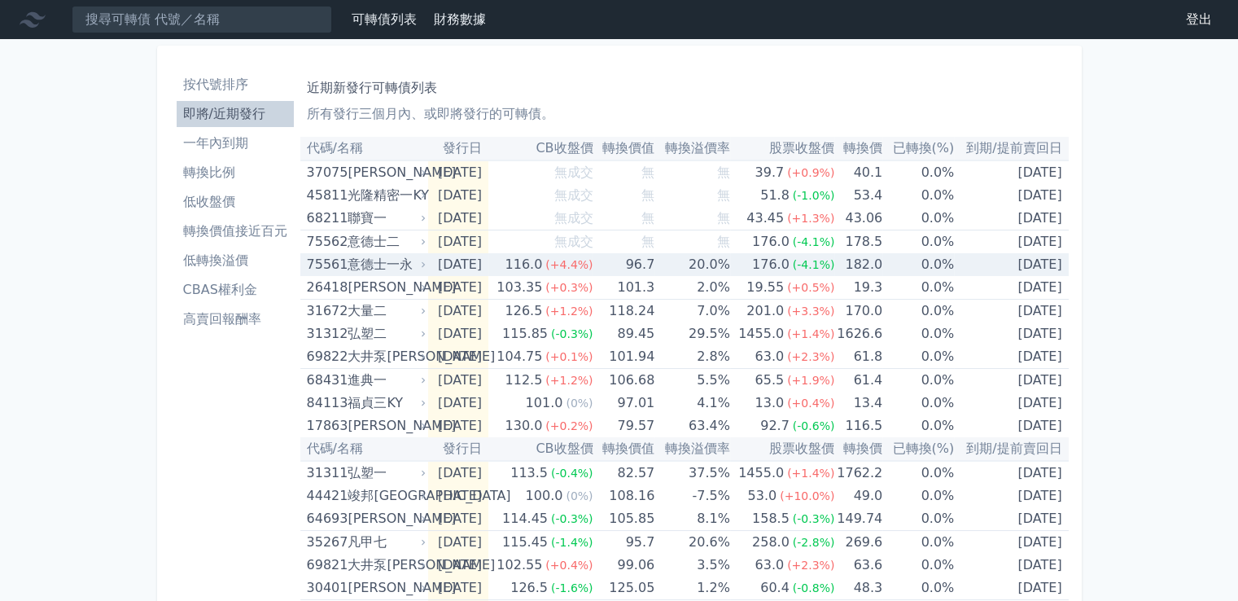
click at [433, 260] on td "[DATE]" at bounding box center [458, 264] width 60 height 23
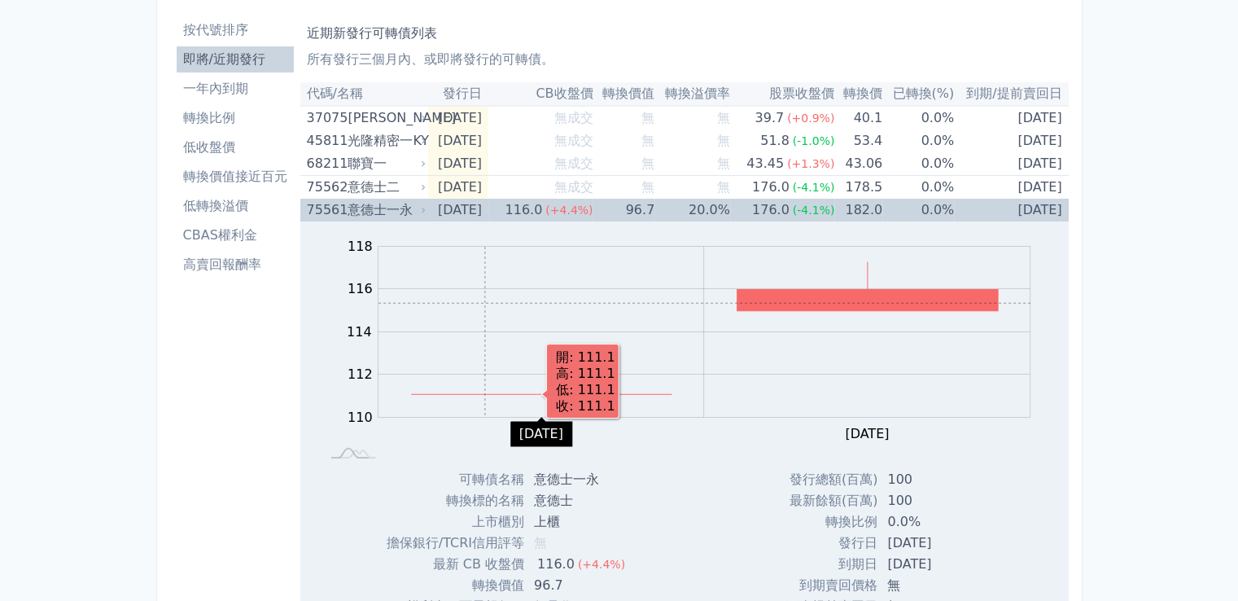
scroll to position [81, 0]
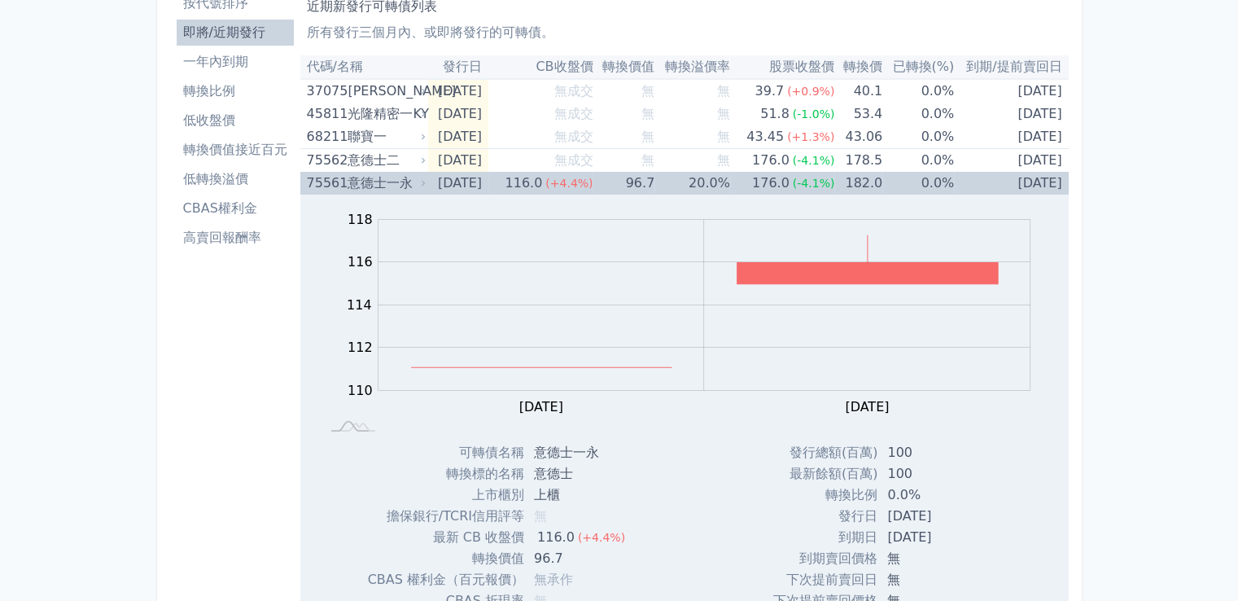
click at [397, 180] on div "意德士一永" at bounding box center [384, 183] width 75 height 23
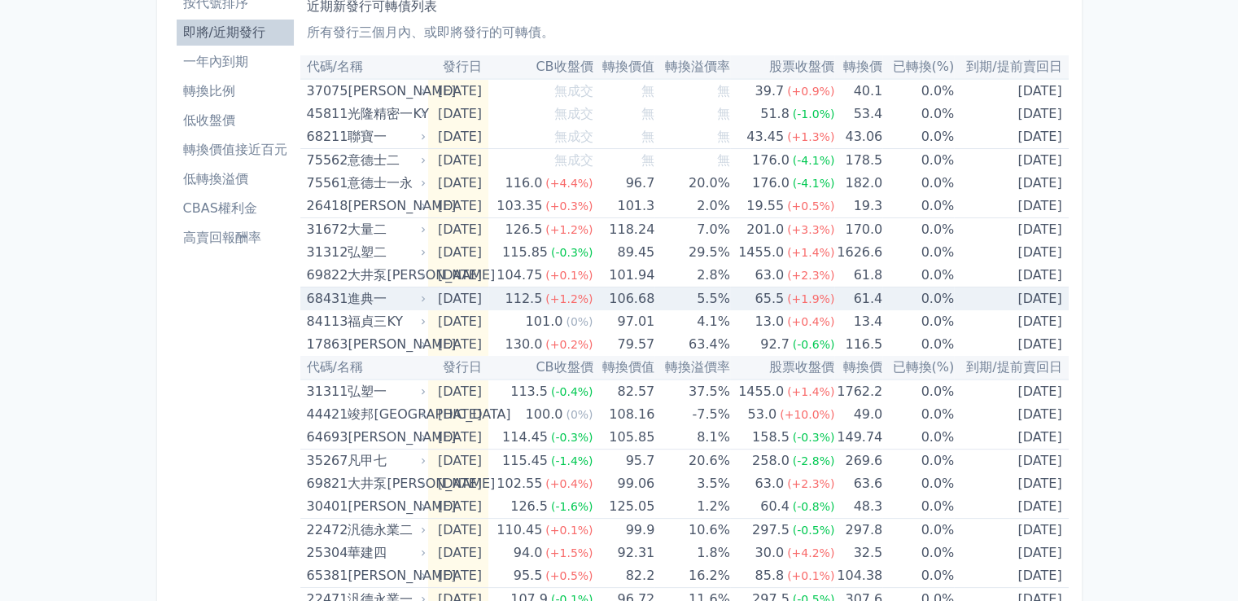
click at [425, 294] on icon at bounding box center [423, 299] width 10 height 10
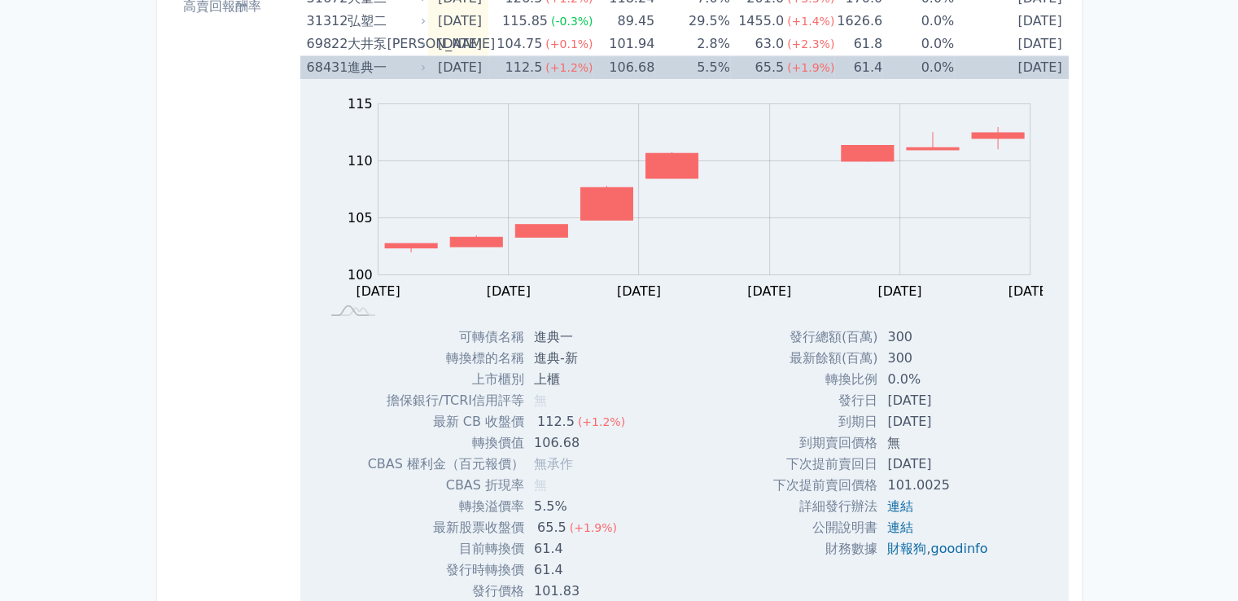
scroll to position [326, 0]
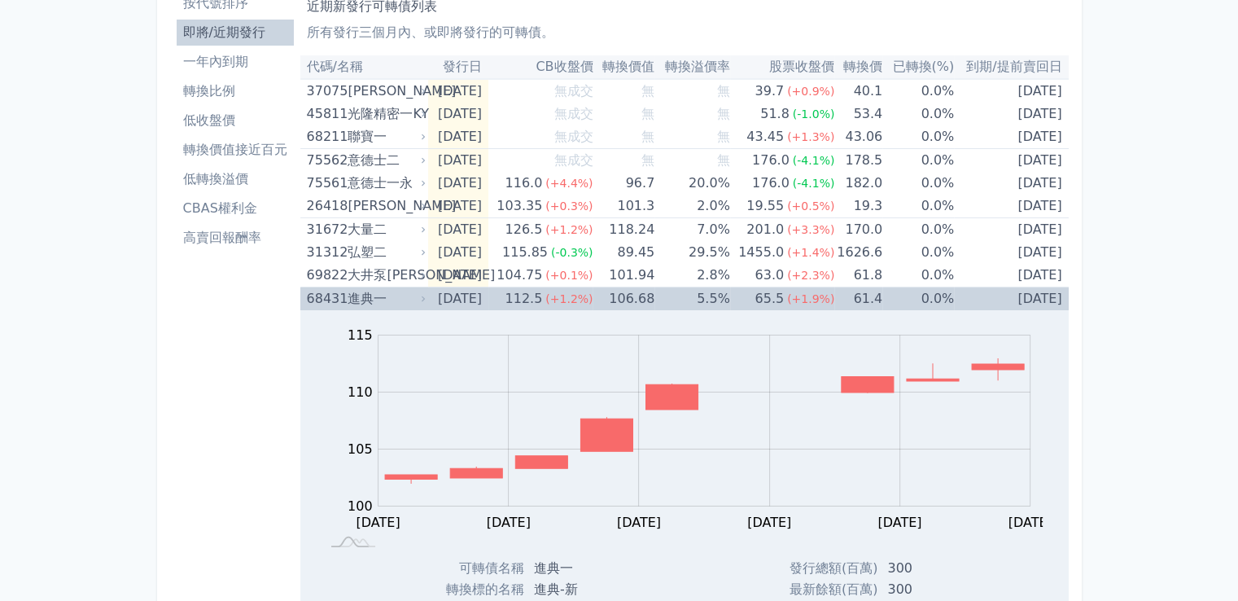
click at [378, 304] on div "進典一" at bounding box center [384, 298] width 75 height 23
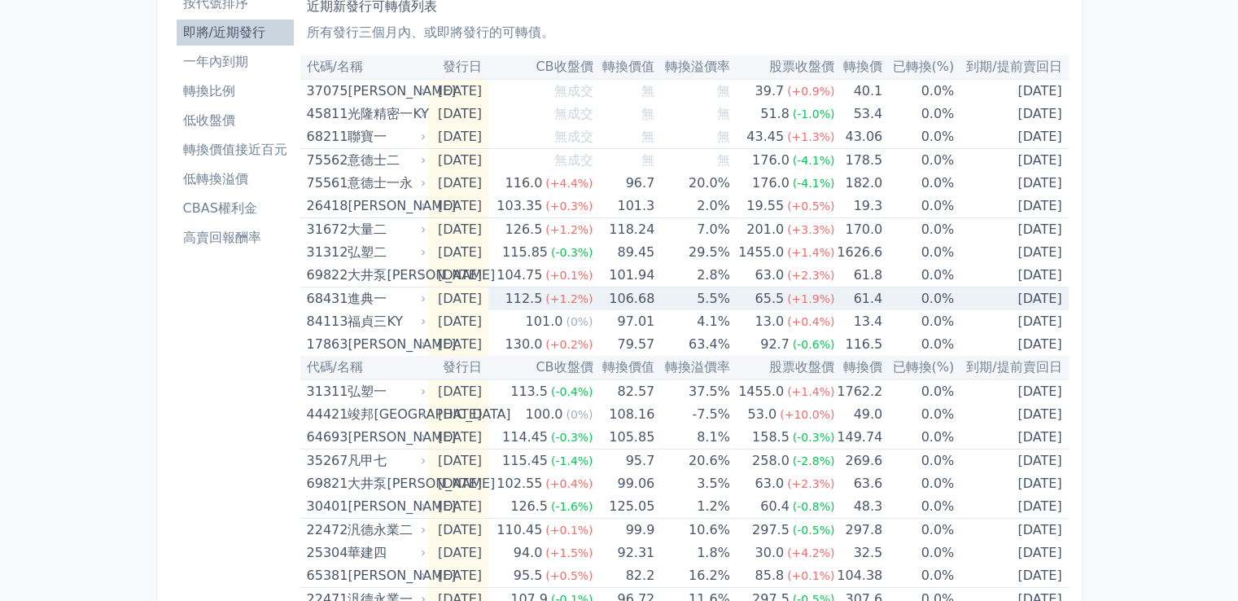
scroll to position [163, 0]
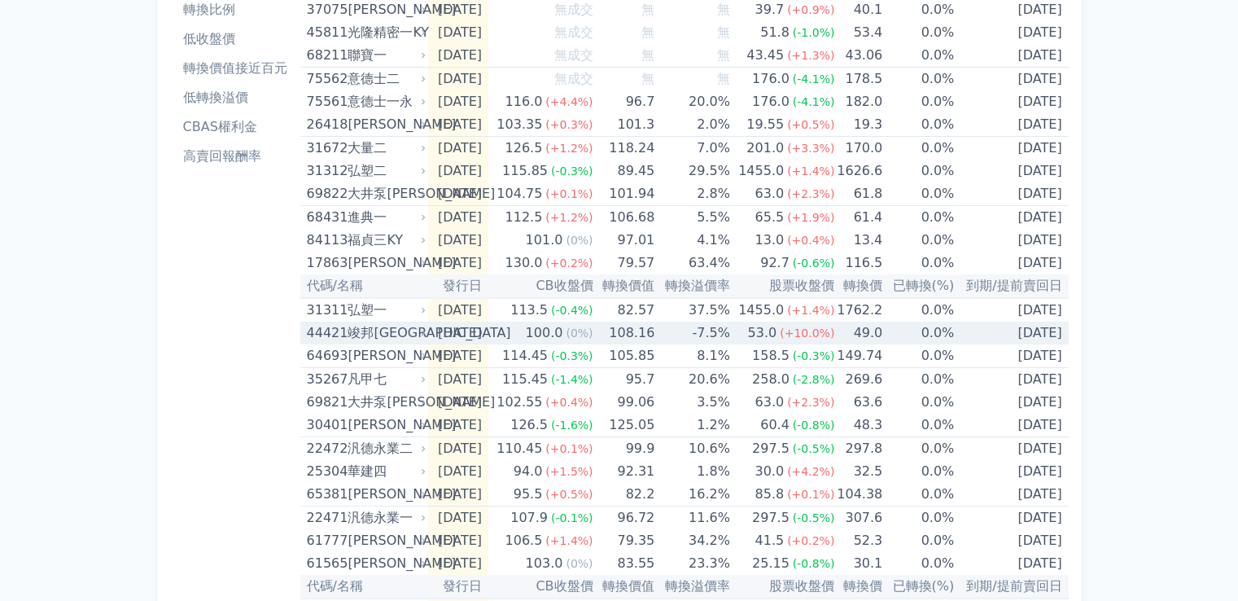
click at [423, 330] on icon at bounding box center [423, 333] width 10 height 10
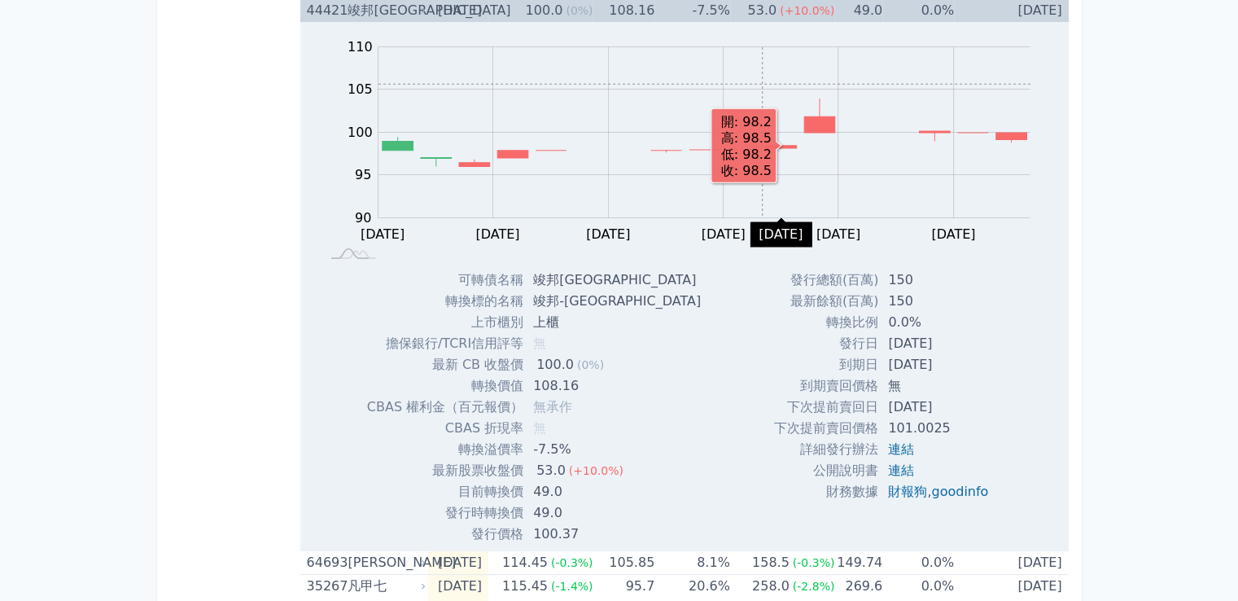
scroll to position [488, 0]
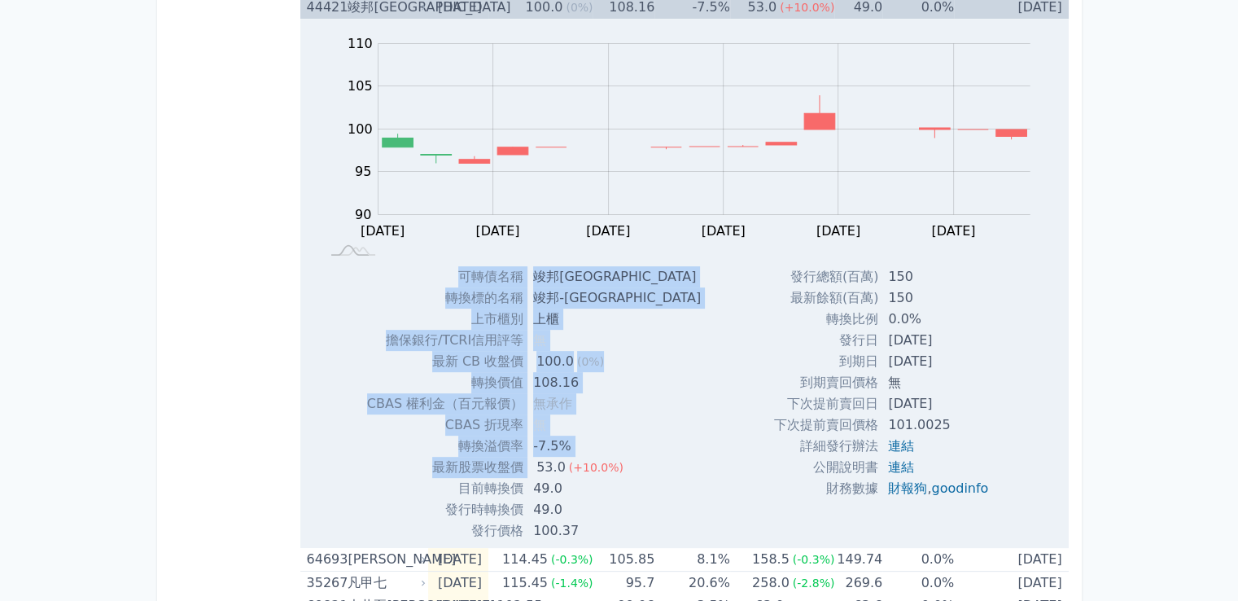
drag, startPoint x: 524, startPoint y: 461, endPoint x: 643, endPoint y: 461, distance: 118.8
click at [643, 461] on div "可轉債名稱 竣邦一KY 轉換標的名稱 竣邦-[GEOGRAPHIC_DATA] 上市櫃別 上櫃 擔保銀行/TCRI信用評等 無 最新 CB 收盤價 100.0…" at bounding box center [503, 403] width 312 height 275
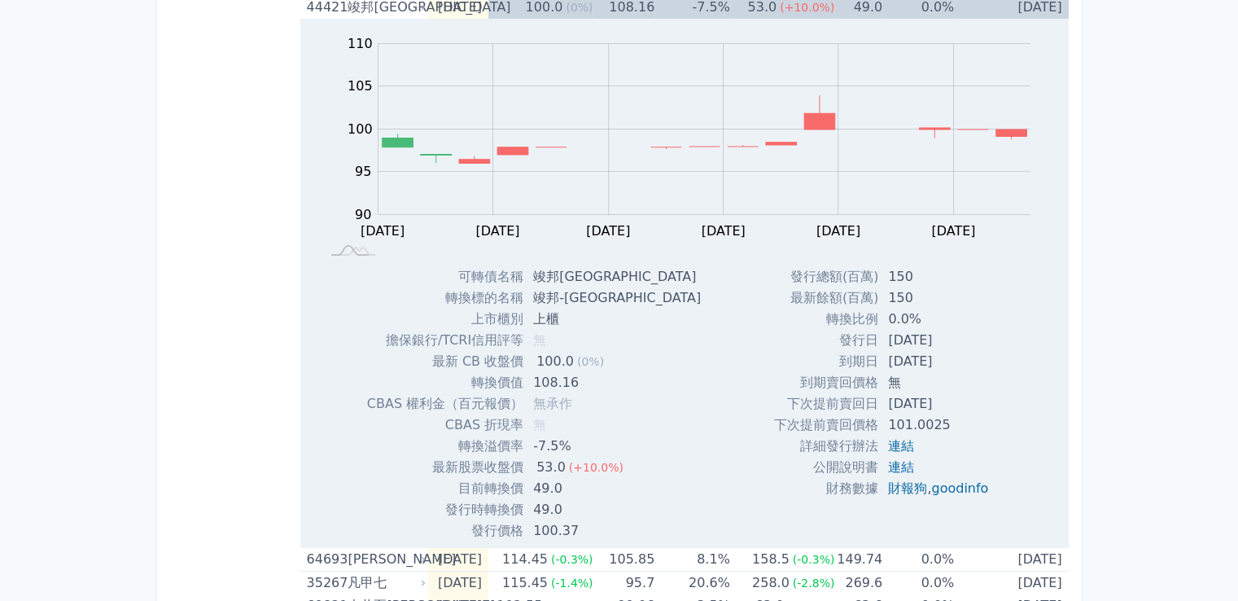
drag, startPoint x: 0, startPoint y: 388, endPoint x: 8, endPoint y: 387, distance: 8.2
click at [0, 388] on div "可轉債列表 財務數據 可轉債列表 財務數據 登出 登出 按代號排序 即將/近期發行 一年內到期 轉換比例 低收盤價 轉換價值接近百元 低轉換溢價" at bounding box center [619, 366] width 1238 height 1709
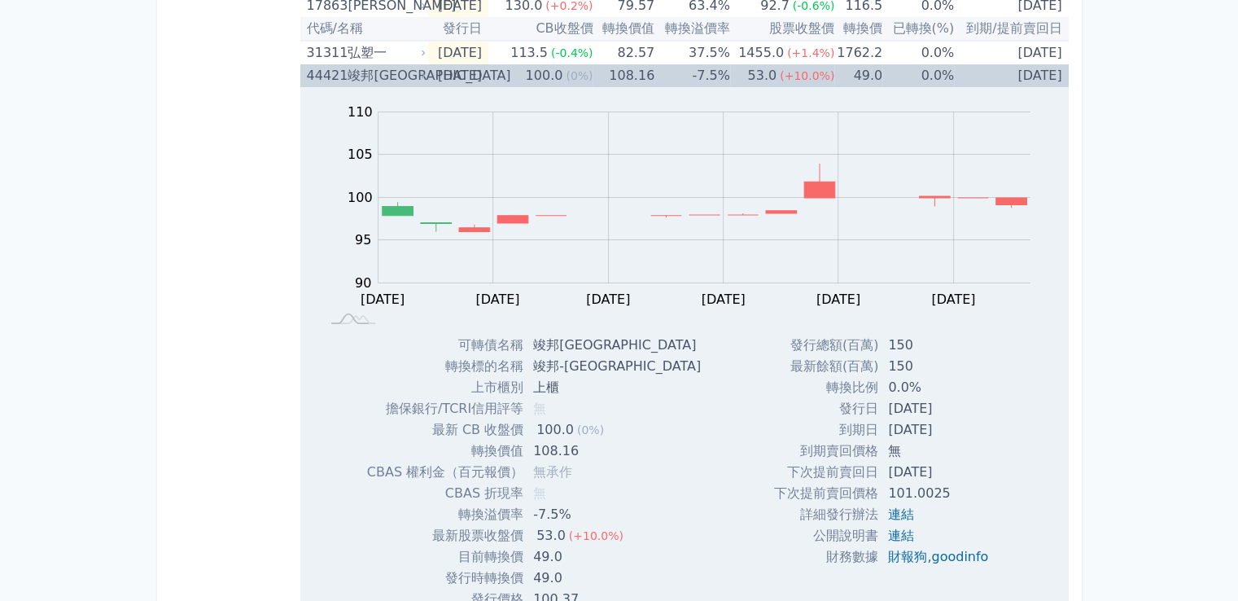
scroll to position [244, 0]
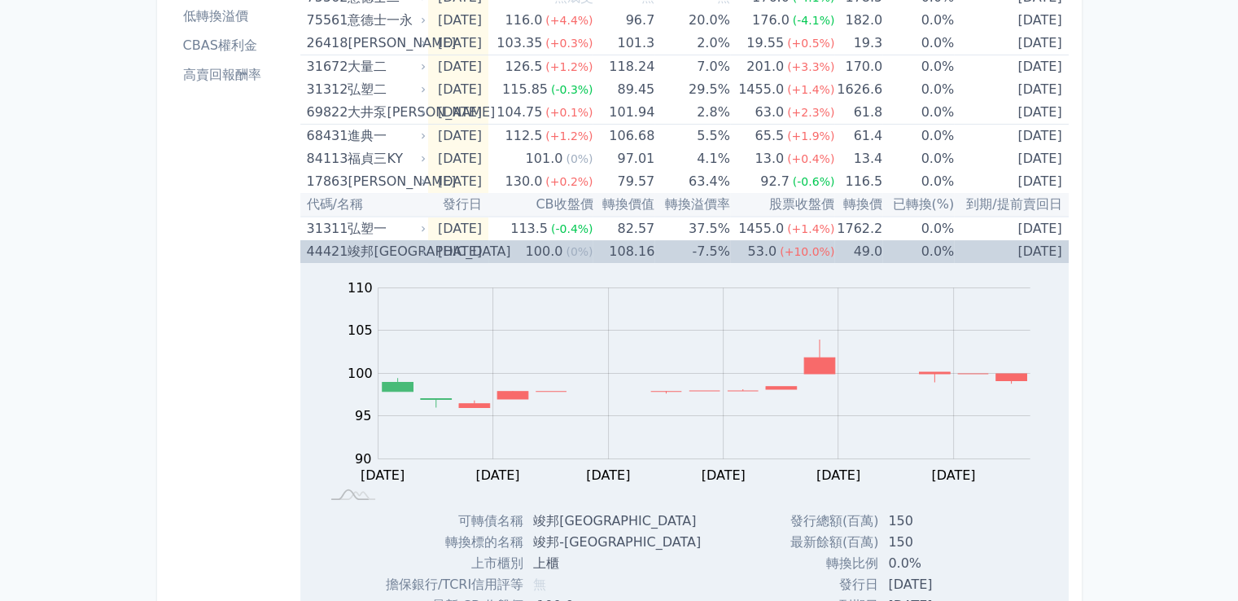
click at [387, 253] on div "竣邦[GEOGRAPHIC_DATA]" at bounding box center [384, 251] width 75 height 23
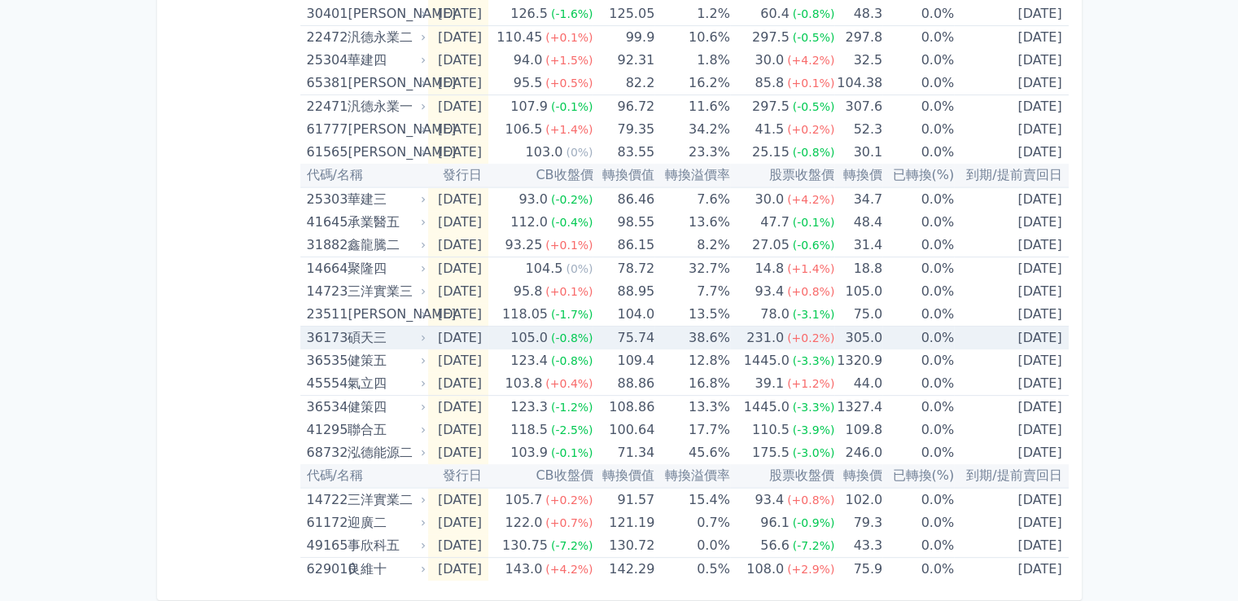
scroll to position [576, 0]
